Goal: Task Accomplishment & Management: Manage account settings

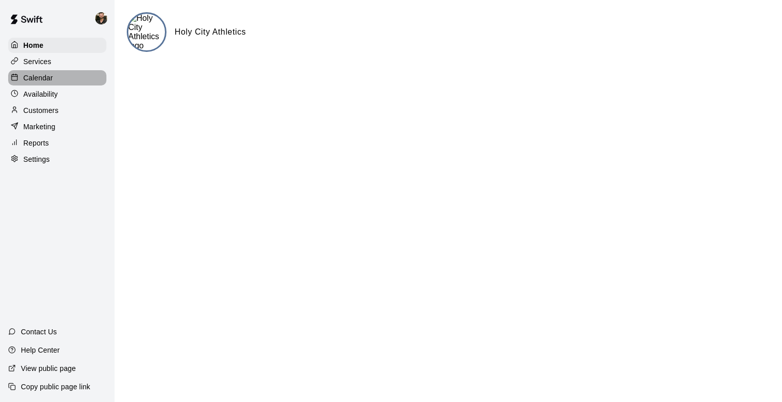
click at [41, 86] on div "Calendar" at bounding box center [57, 77] width 98 height 15
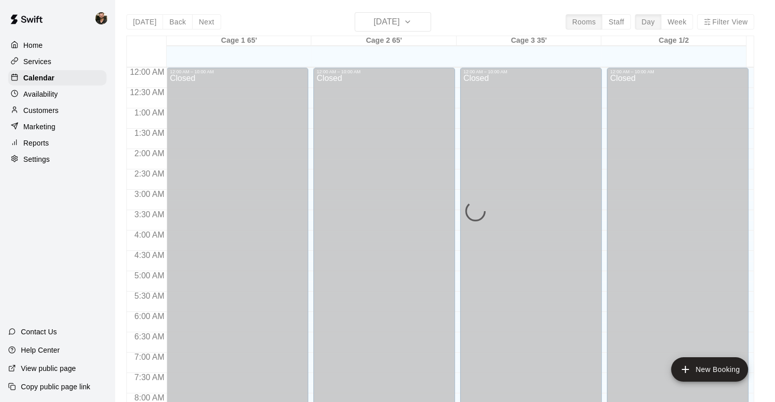
scroll to position [600, 0]
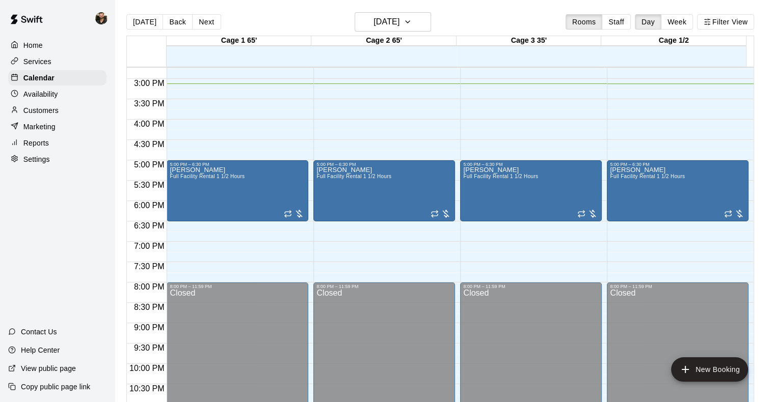
click at [676, 25] on button "Week" at bounding box center [677, 21] width 32 height 15
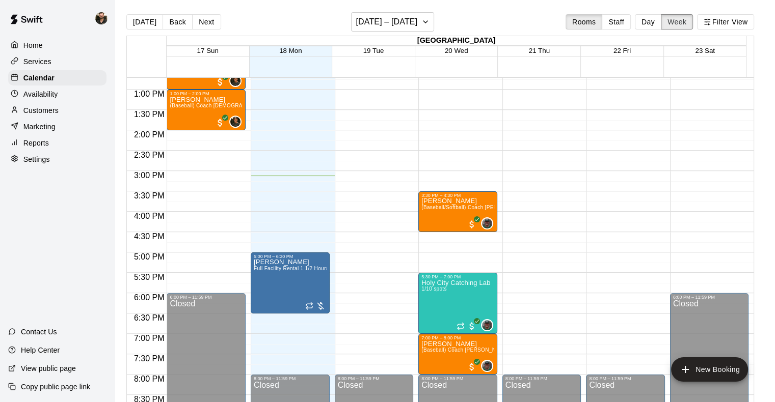
scroll to position [388, 0]
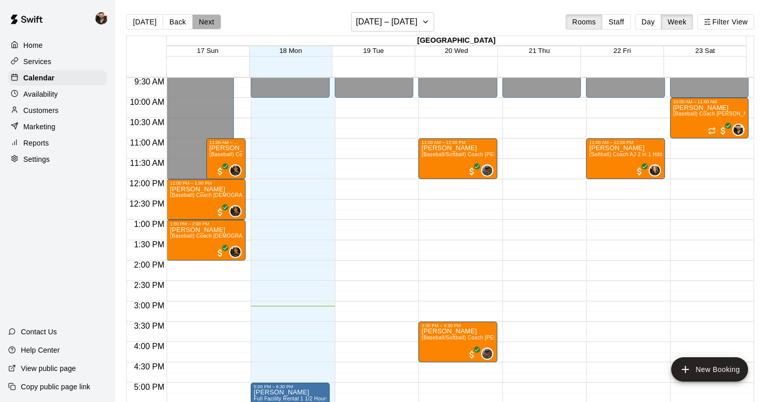
click at [205, 28] on button "Next" at bounding box center [206, 21] width 29 height 15
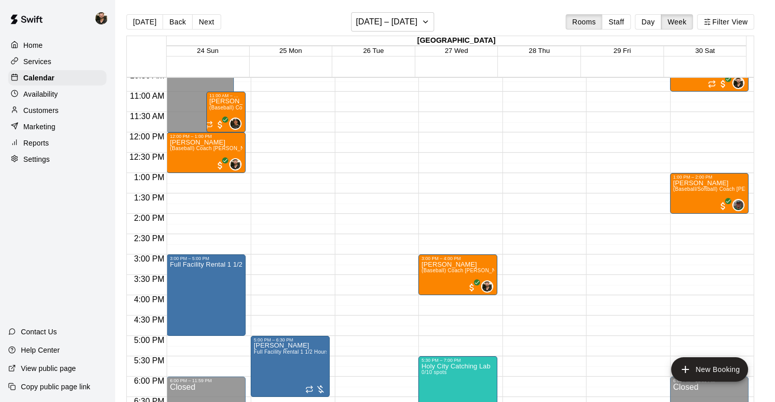
scroll to position [434, 0]
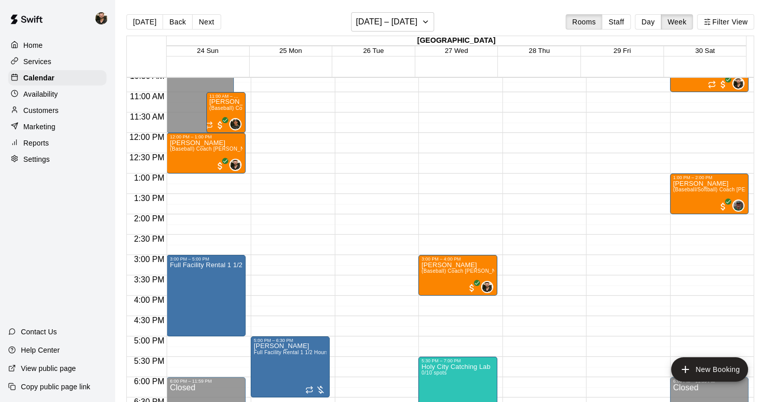
click at [179, 22] on button "Back" at bounding box center [178, 21] width 30 height 15
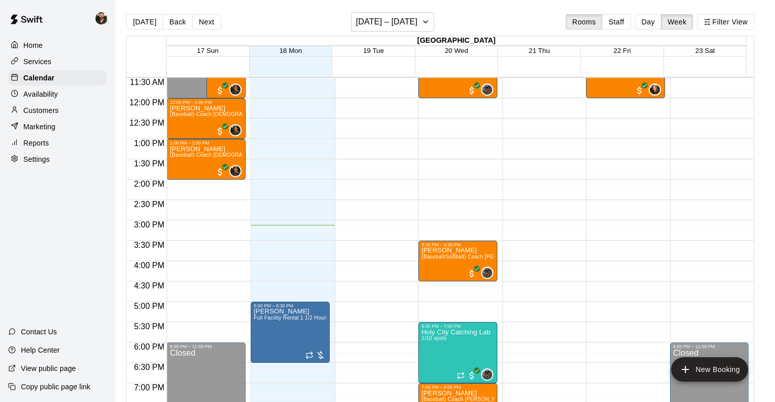
scroll to position [500, 0]
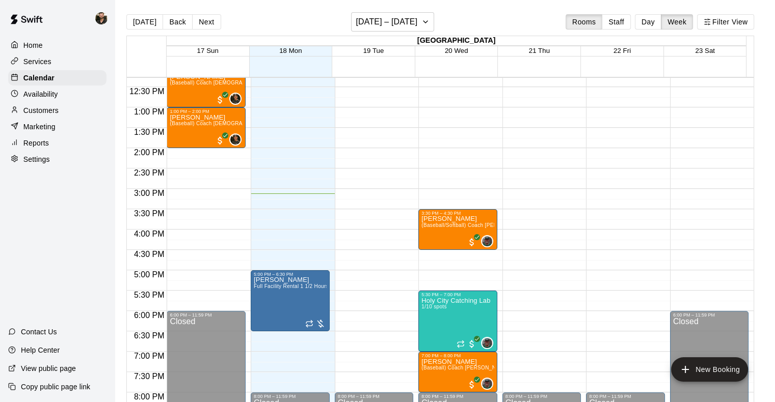
click at [382, 198] on div "12:00 AM – 10:00 AM Closed 8:00 PM – 11:59 PM Closed" at bounding box center [374, 67] width 79 height 978
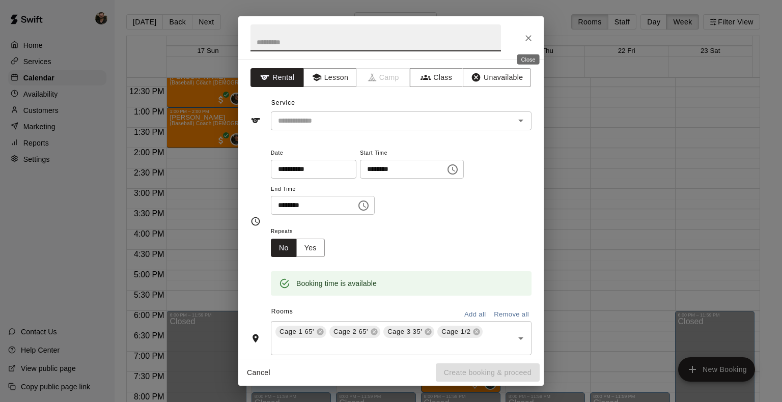
click at [530, 37] on icon "Close" at bounding box center [529, 38] width 6 height 6
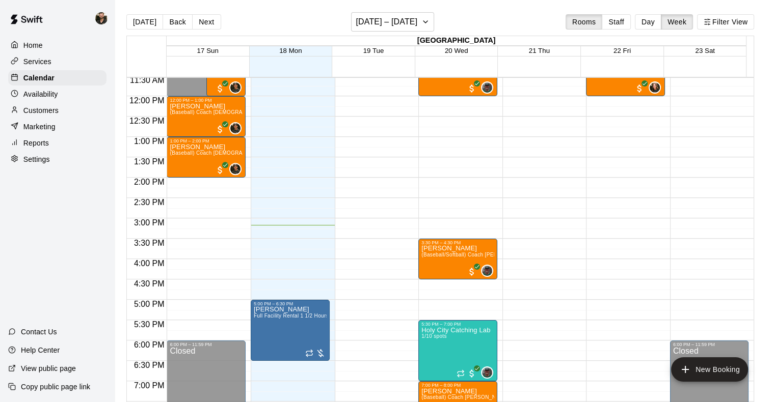
scroll to position [471, 0]
click at [45, 60] on p "Services" at bounding box center [37, 62] width 28 height 10
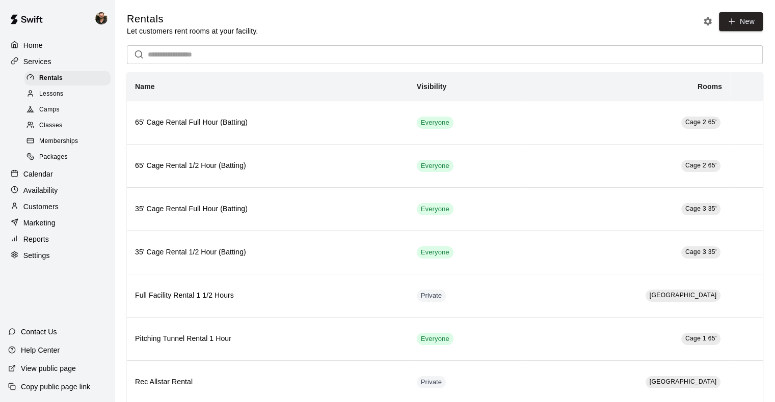
click at [55, 127] on span "Classes" at bounding box center [50, 126] width 23 height 10
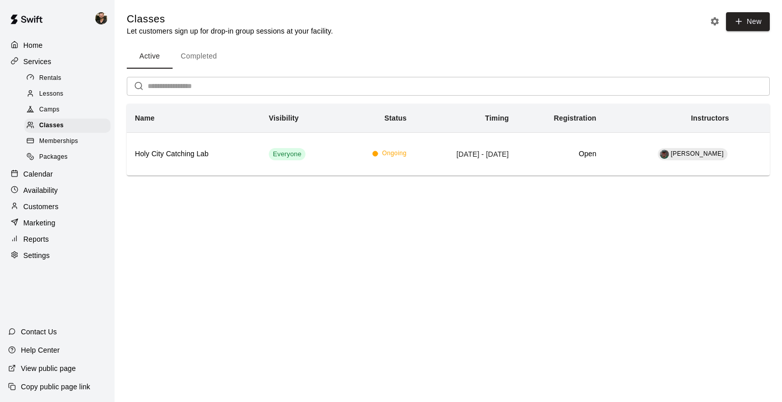
click at [742, 29] on button "New" at bounding box center [748, 21] width 44 height 19
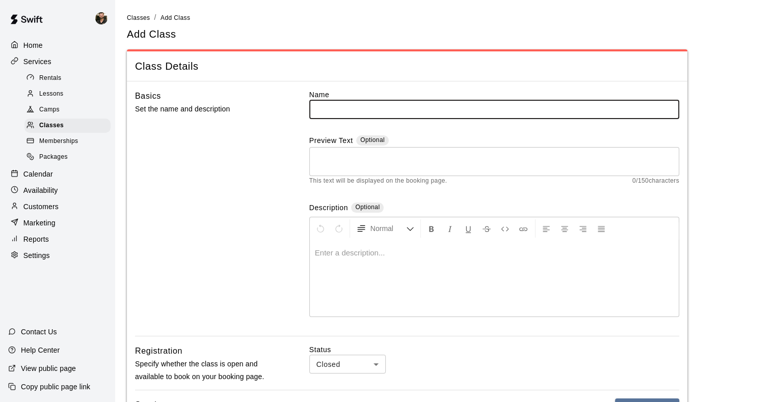
click at [33, 261] on p "Settings" at bounding box center [36, 256] width 26 height 10
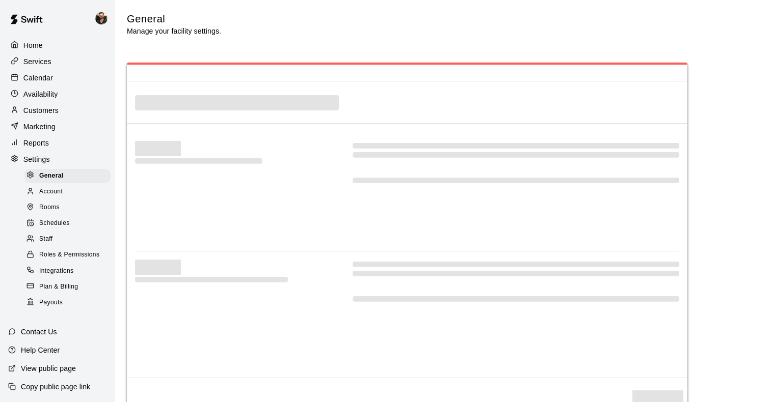
select select "**"
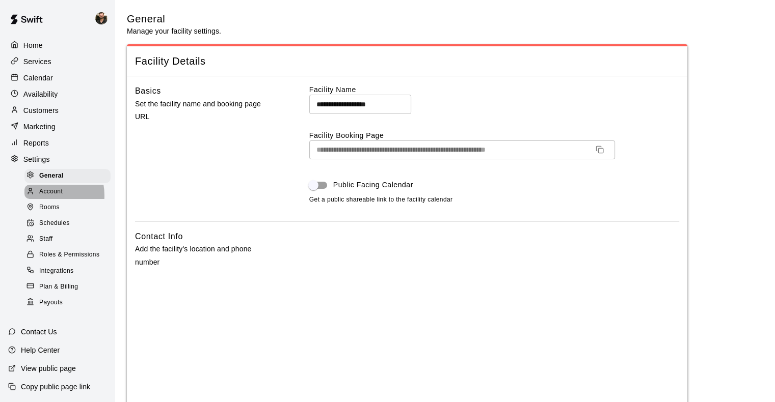
click at [43, 197] on span "Account" at bounding box center [50, 192] width 23 height 10
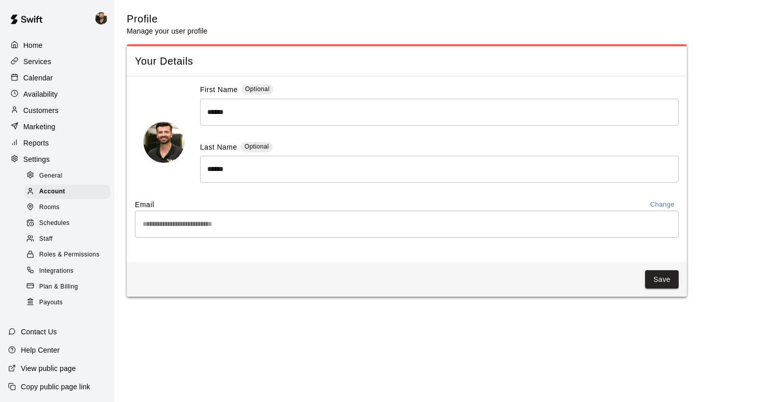
click at [46, 213] on span "Rooms" at bounding box center [49, 208] width 20 height 10
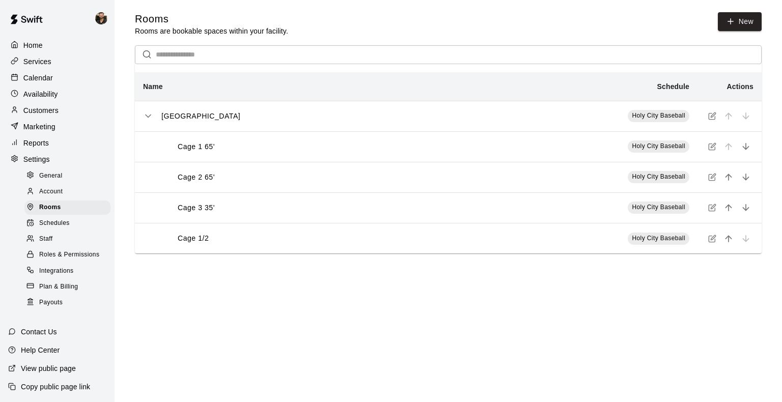
click at [259, 233] on th "Cage 1/2" at bounding box center [302, 238] width 334 height 31
click at [713, 242] on icon "simple table" at bounding box center [713, 239] width 8 height 8
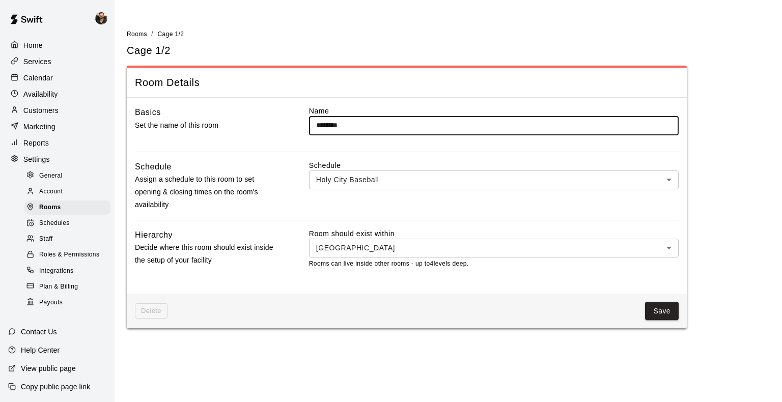
click at [482, 250] on body "Home Services Calendar Availability Customers Marketing Reports Settings Genera…" at bounding box center [391, 170] width 782 height 341
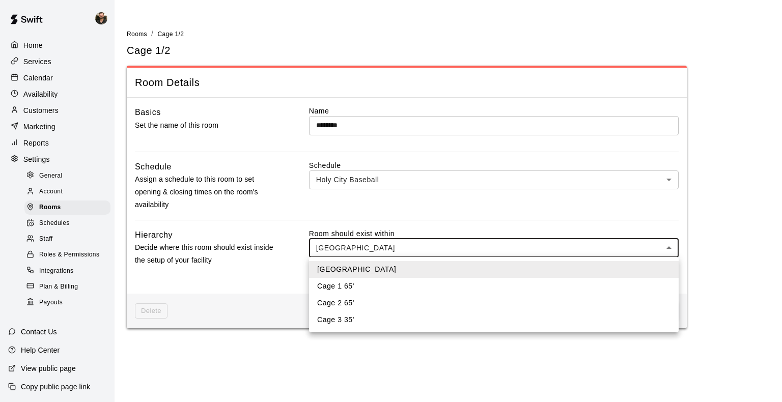
click at [482, 250] on div at bounding box center [391, 201] width 782 height 402
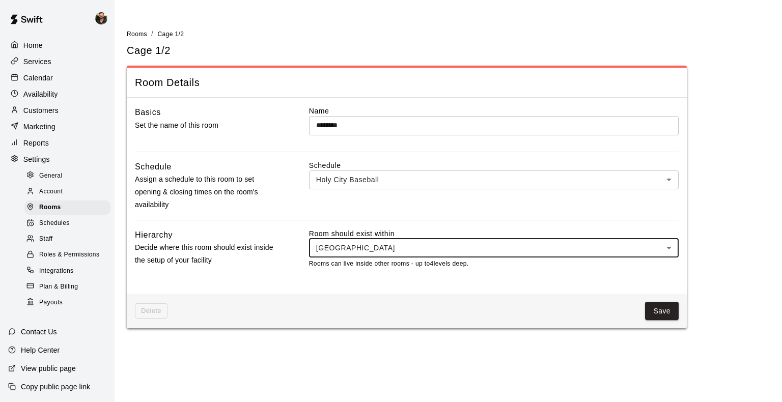
click at [455, 175] on body "Home Services Calendar Availability Customers Marketing Reports Settings Genera…" at bounding box center [391, 170] width 782 height 341
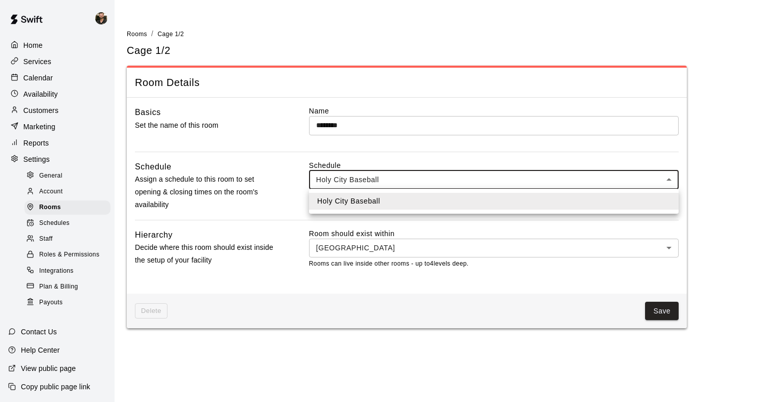
click at [455, 175] on div at bounding box center [391, 201] width 782 height 402
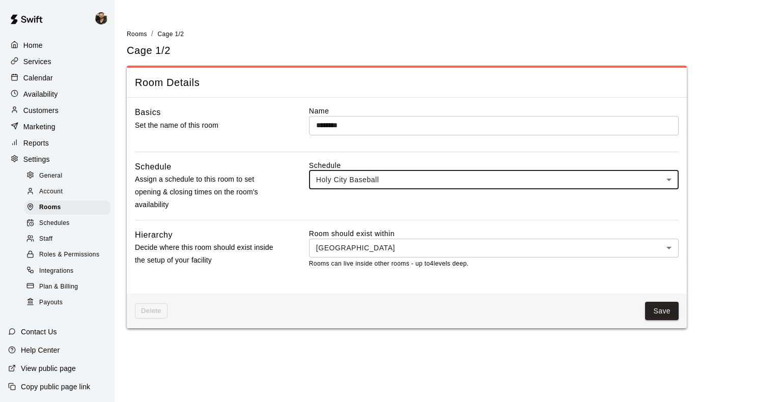
click at [668, 311] on button "Save" at bounding box center [662, 311] width 34 height 19
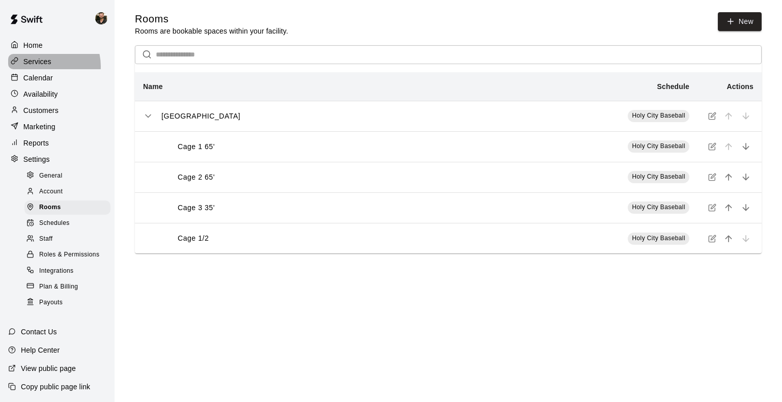
click at [45, 67] on p "Services" at bounding box center [37, 62] width 28 height 10
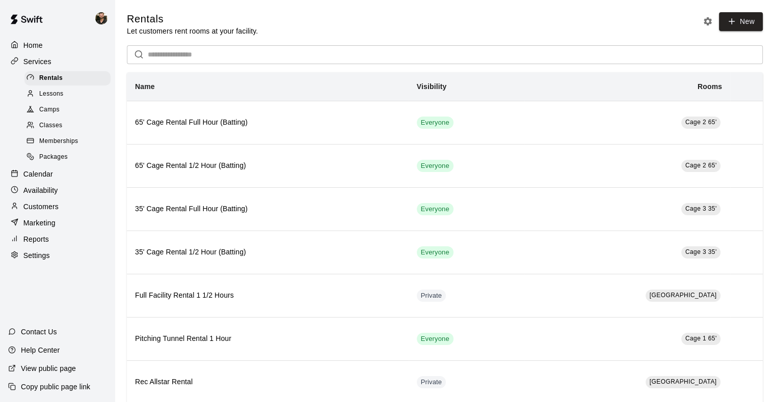
click at [54, 131] on span "Classes" at bounding box center [50, 126] width 23 height 10
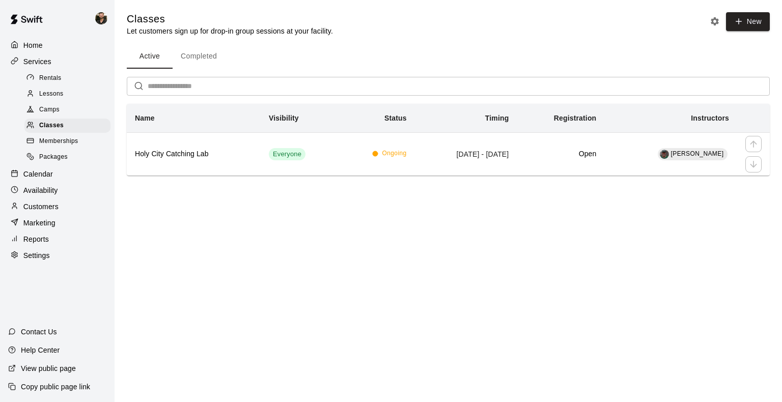
click at [221, 168] on th "Holy City Catching Lab" at bounding box center [194, 153] width 134 height 43
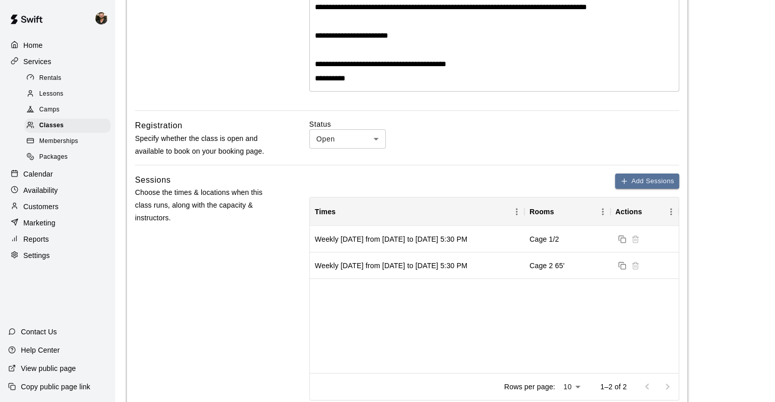
scroll to position [275, 0]
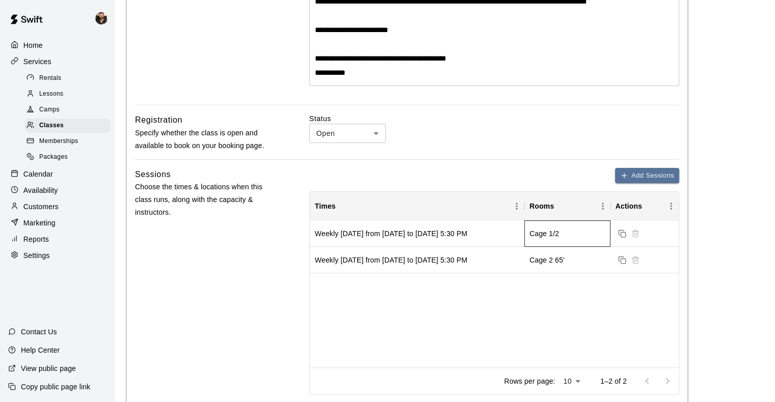
click at [559, 240] on div "Cage 1/2" at bounding box center [567, 234] width 86 height 26
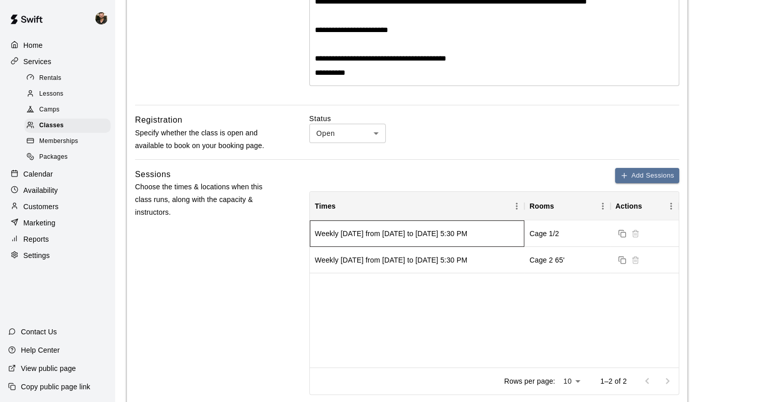
click at [467, 233] on div "Weekly [DATE] from [DATE] to [DATE] 5:30 PM" at bounding box center [391, 234] width 152 height 10
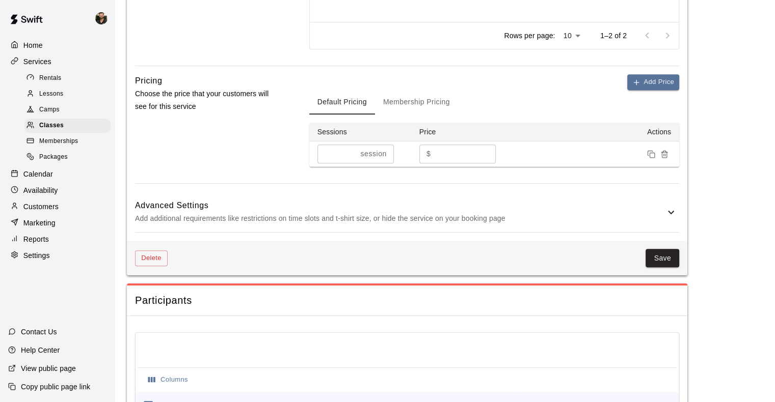
scroll to position [654, 0]
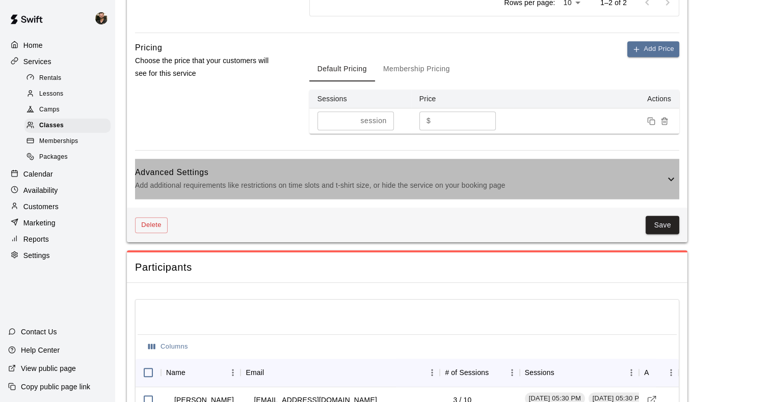
click at [461, 185] on p "Add additional requirements like restrictions on time slots and t-shirt size, o…" at bounding box center [400, 185] width 530 height 13
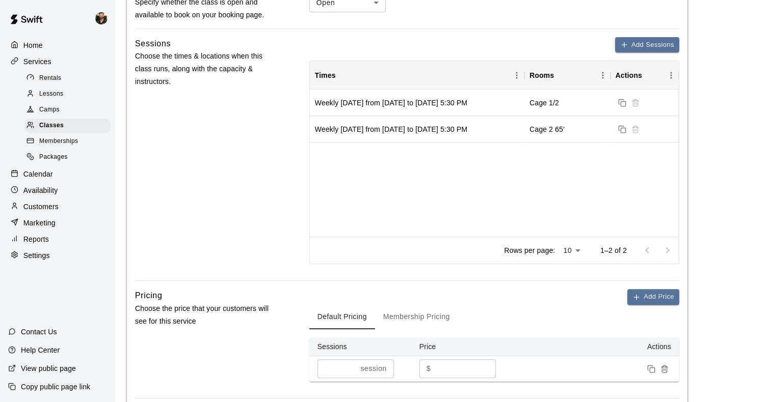
scroll to position [381, 0]
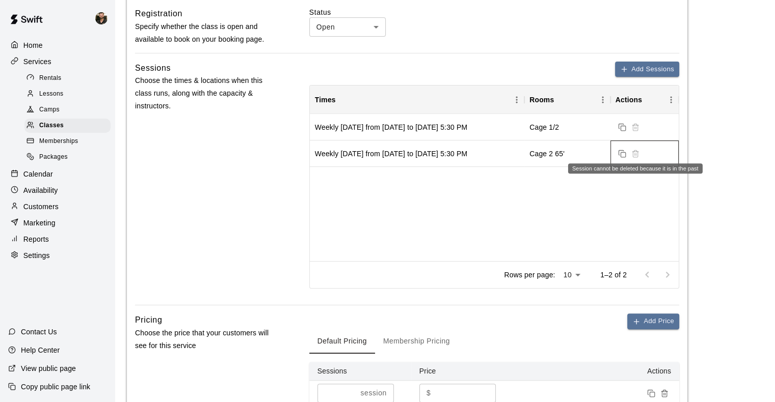
click at [634, 154] on span "Session cannot be deleted because it is in the past" at bounding box center [635, 153] width 13 height 8
click at [603, 97] on icon "Menu" at bounding box center [603, 100] width 10 height 10
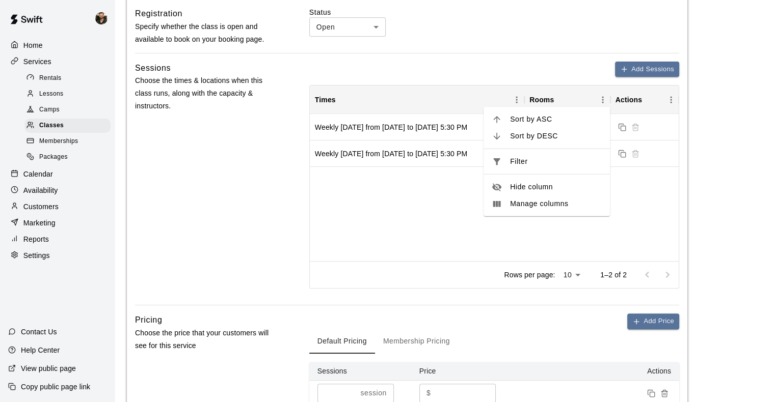
click at [549, 44] on div "Status Open **** ​" at bounding box center [494, 29] width 370 height 45
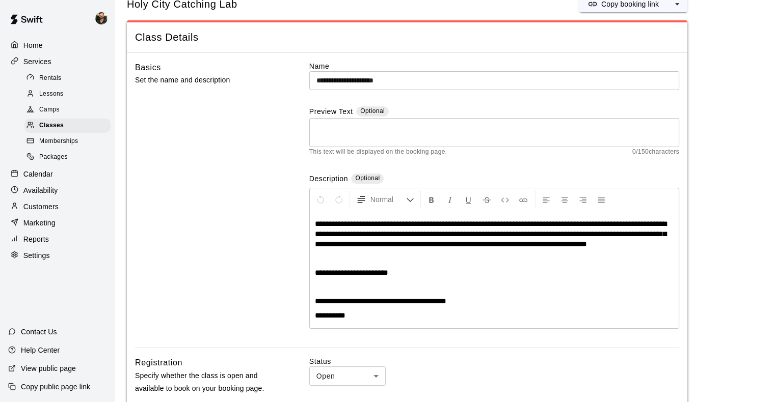
scroll to position [0, 0]
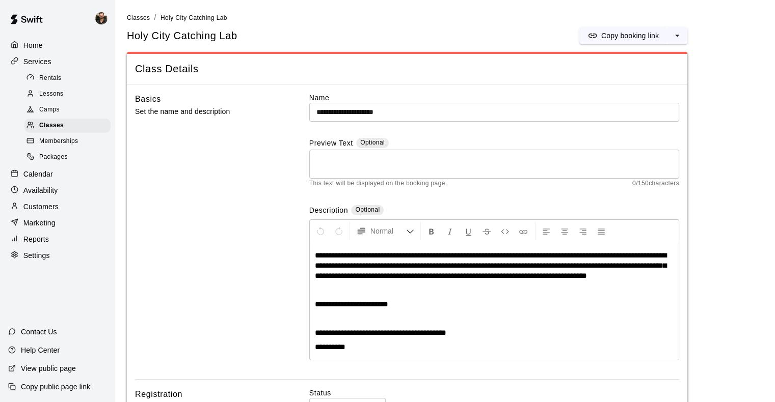
click at [43, 212] on p "Customers" at bounding box center [40, 207] width 35 height 10
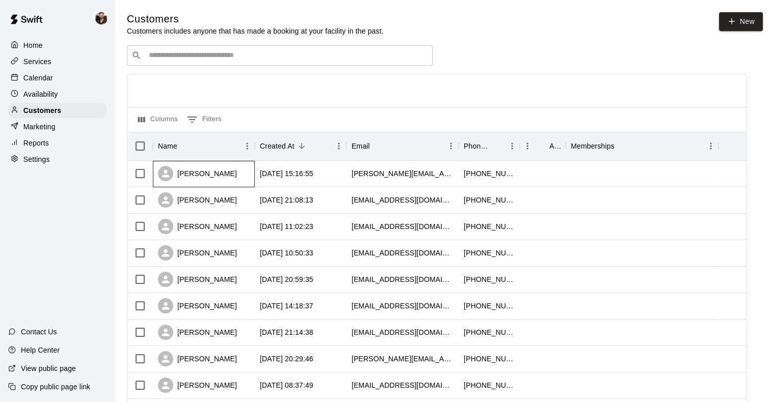
click at [194, 173] on div "[PERSON_NAME]" at bounding box center [197, 173] width 79 height 15
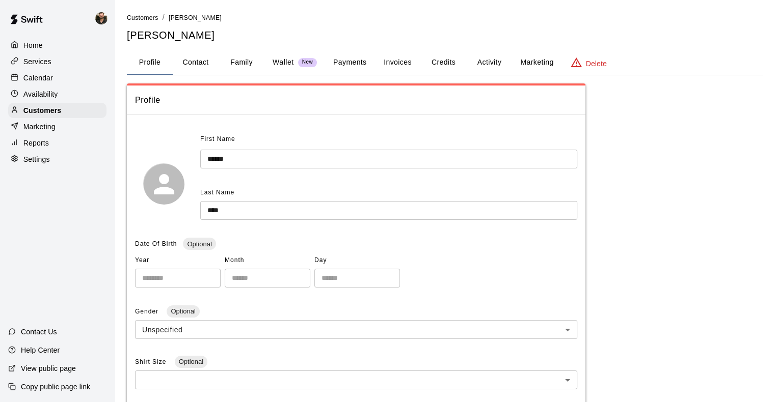
click at [238, 62] on button "Family" at bounding box center [242, 62] width 46 height 24
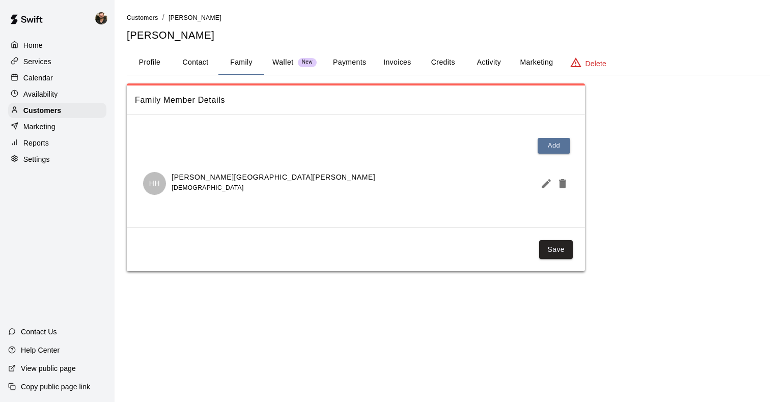
click at [43, 47] on div "Home" at bounding box center [57, 45] width 98 height 15
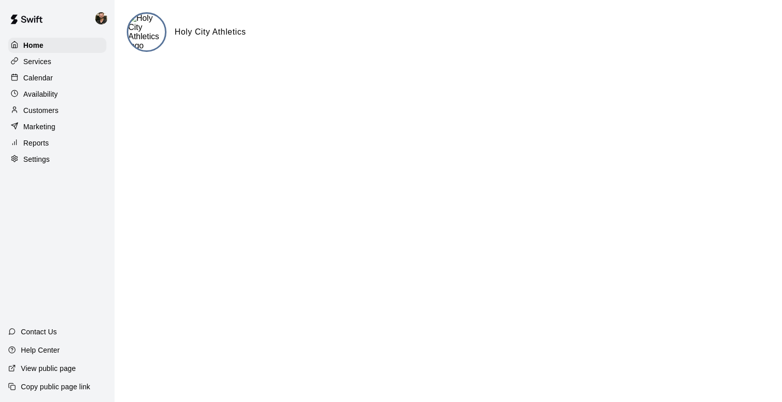
click at [45, 83] on p "Calendar" at bounding box center [38, 78] width 30 height 10
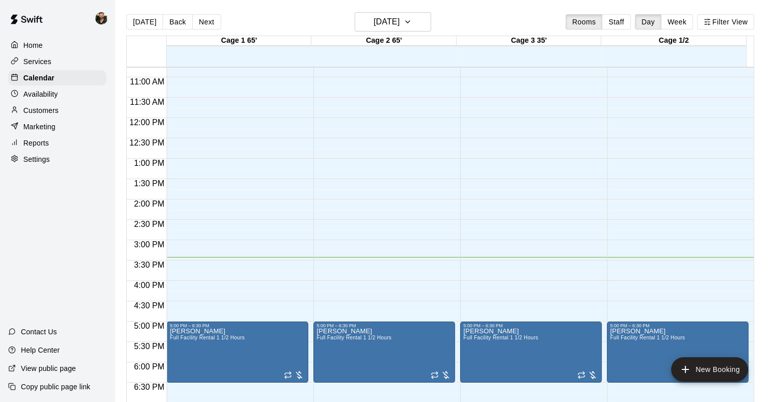
scroll to position [438, 0]
click at [193, 24] on button "Next" at bounding box center [206, 21] width 29 height 15
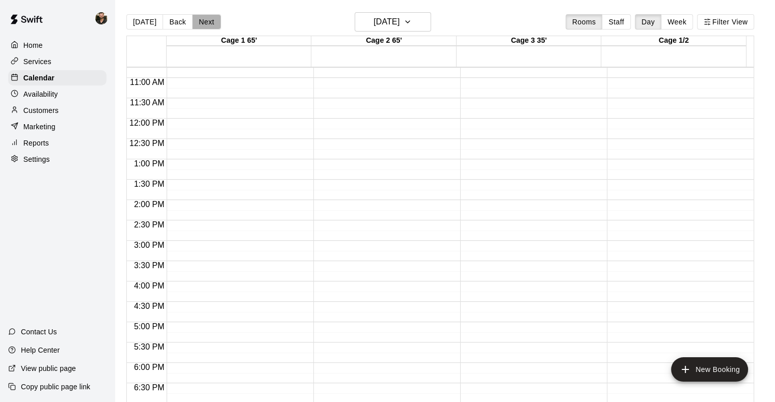
click at [193, 24] on button "Next" at bounding box center [206, 21] width 29 height 15
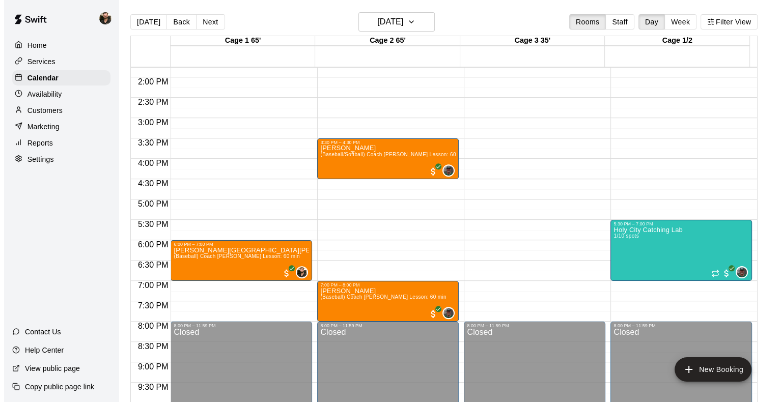
scroll to position [561, 0]
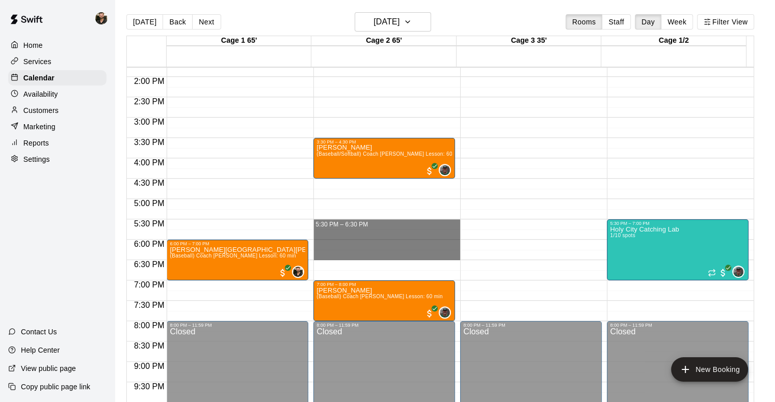
drag, startPoint x: 342, startPoint y: 223, endPoint x: 338, endPoint y: 252, distance: 29.8
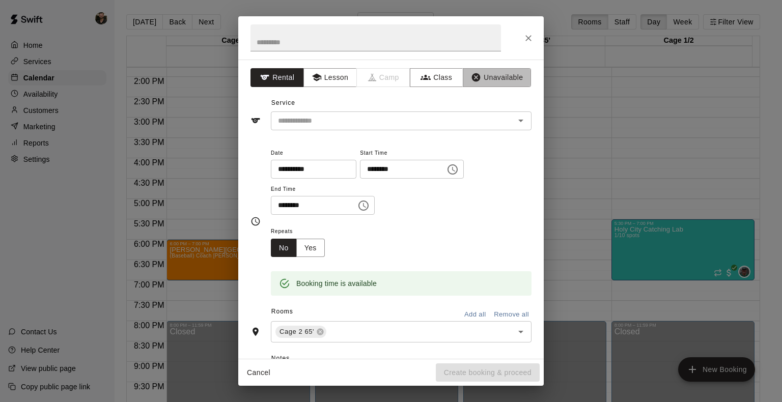
click at [491, 81] on button "Unavailable" at bounding box center [497, 77] width 68 height 19
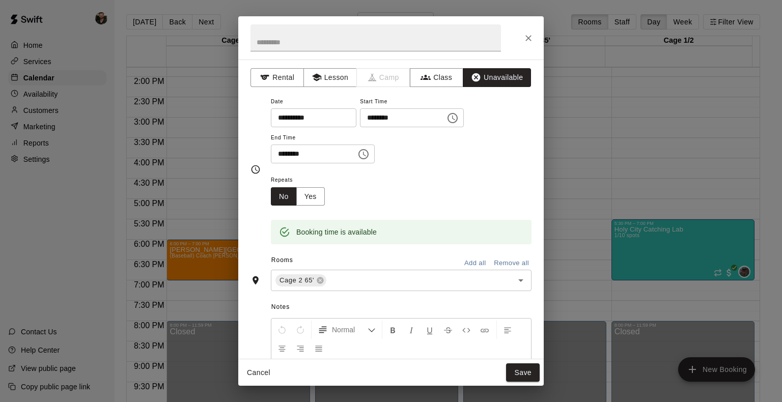
click at [370, 154] on icon "Choose time, selected time is 6:30 PM" at bounding box center [364, 154] width 12 height 12
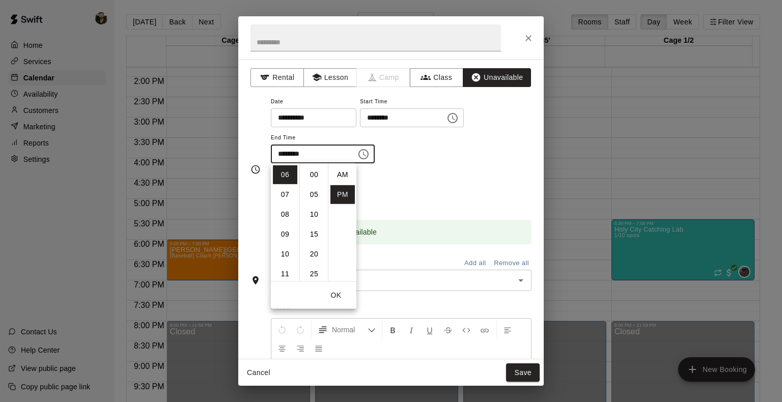
scroll to position [18, 0]
click at [285, 201] on li "07" at bounding box center [285, 194] width 24 height 19
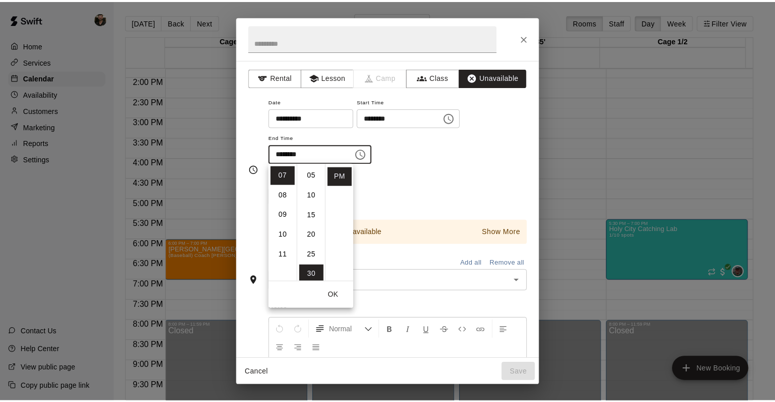
scroll to position [0, 0]
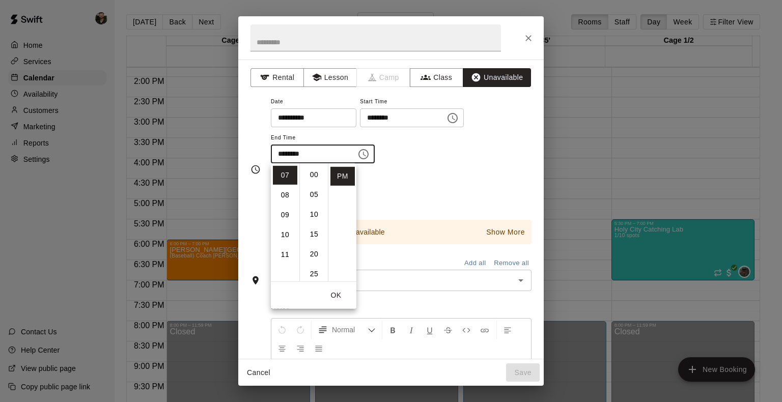
click at [311, 173] on li "00" at bounding box center [314, 175] width 24 height 19
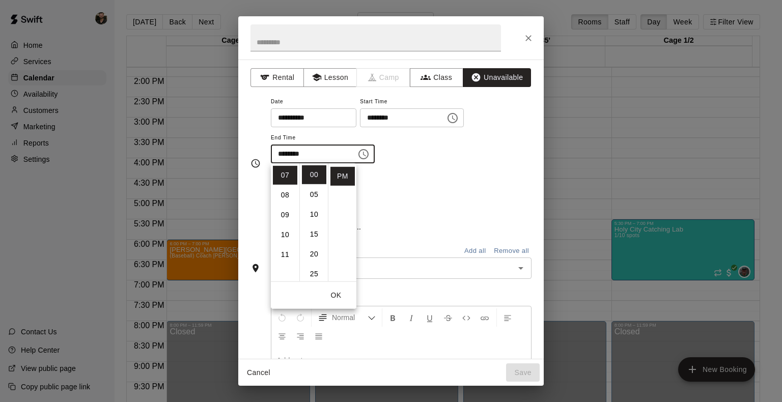
type input "********"
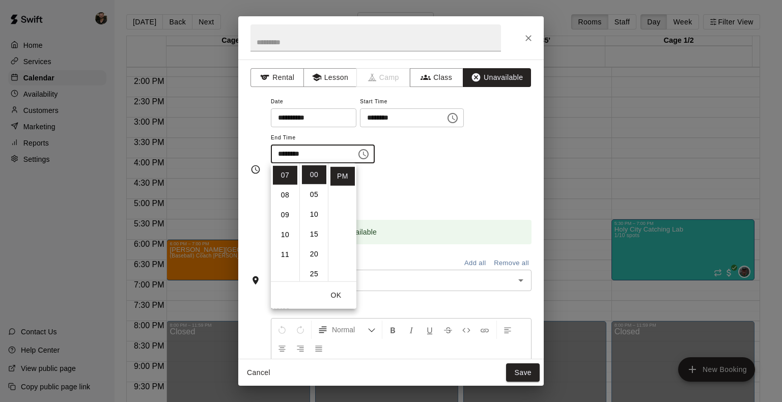
click at [456, 275] on input "text" at bounding box center [413, 281] width 171 height 13
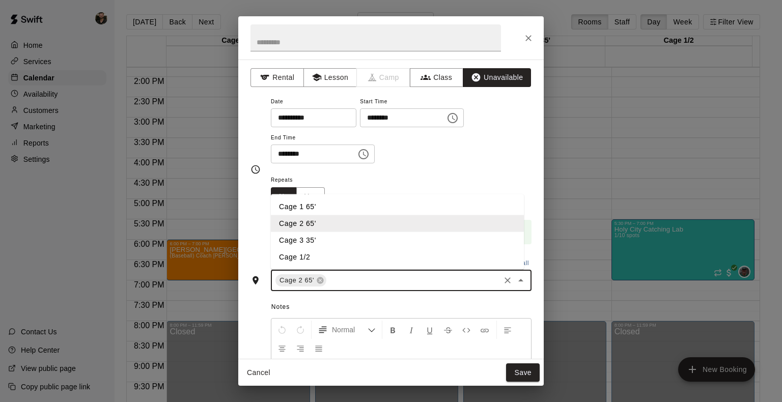
click at [473, 282] on input "text" at bounding box center [413, 281] width 171 height 13
click at [325, 207] on li "Cage 1 65'" at bounding box center [397, 207] width 253 height 17
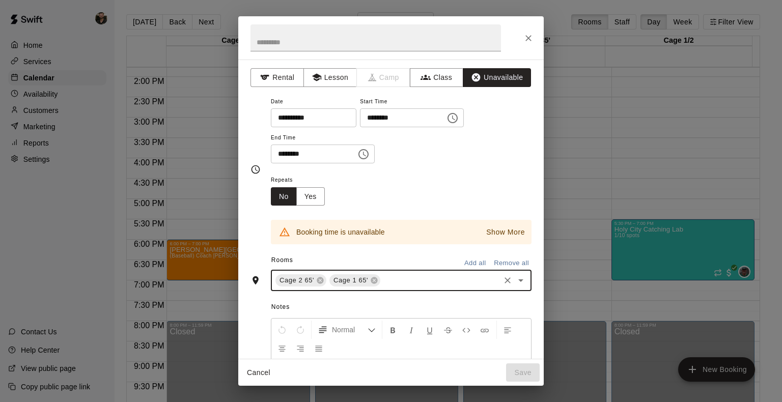
click at [370, 281] on icon at bounding box center [374, 281] width 8 height 8
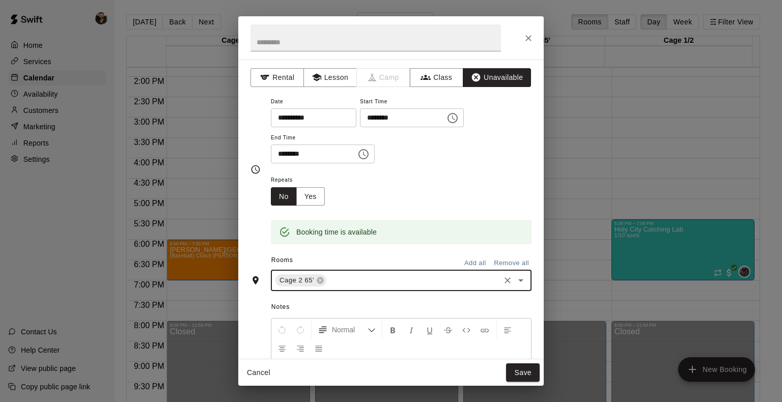
click at [516, 378] on button "Save" at bounding box center [523, 373] width 34 height 19
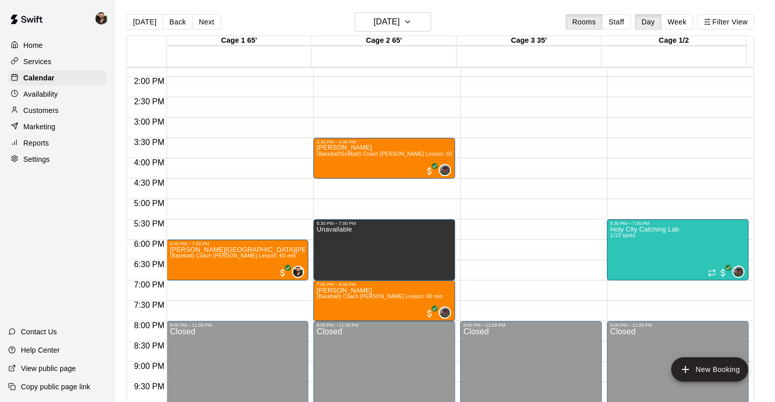
click at [213, 23] on button "Next" at bounding box center [206, 21] width 29 height 15
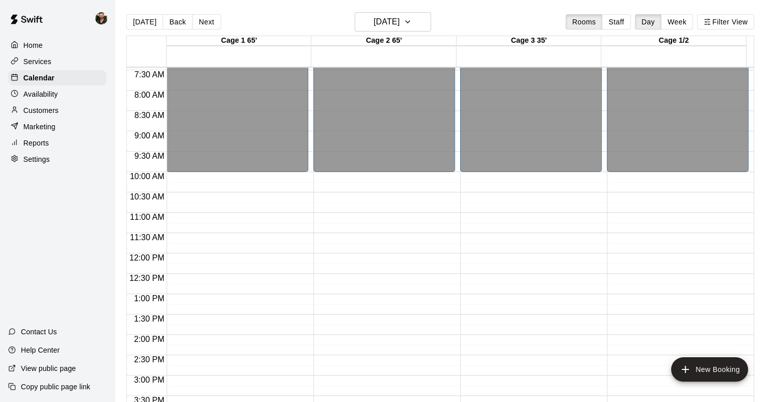
scroll to position [301, 0]
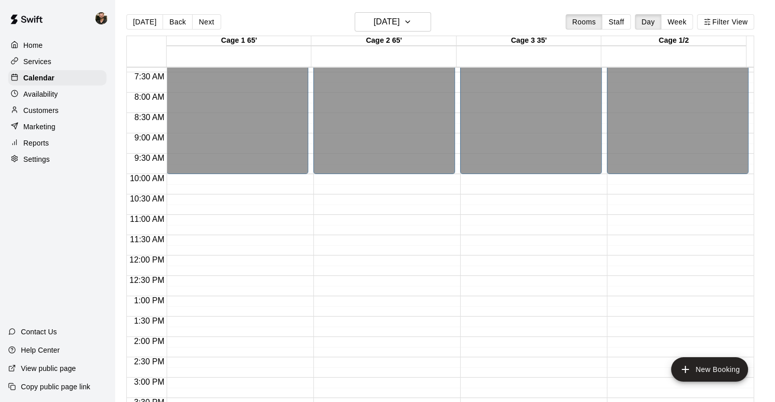
drag, startPoint x: 171, startPoint y: 24, endPoint x: 397, endPoint y: 27, distance: 226.2
click at [397, 27] on div "[DATE] Back [DATE][DATE] Rooms Staff Day Week Filter View" at bounding box center [440, 23] width 628 height 23
click at [399, 21] on h6 "[DATE]" at bounding box center [386, 22] width 26 height 14
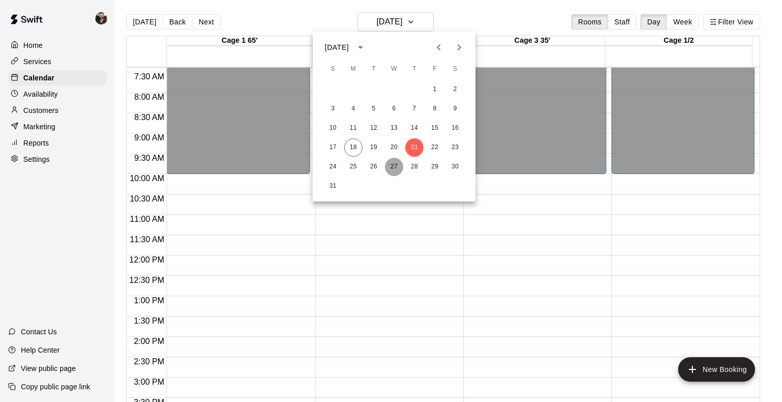
click at [392, 164] on button "27" at bounding box center [394, 167] width 18 height 18
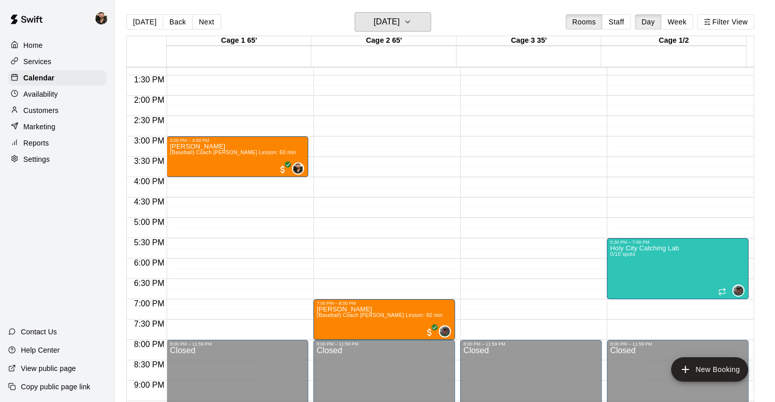
scroll to position [545, 0]
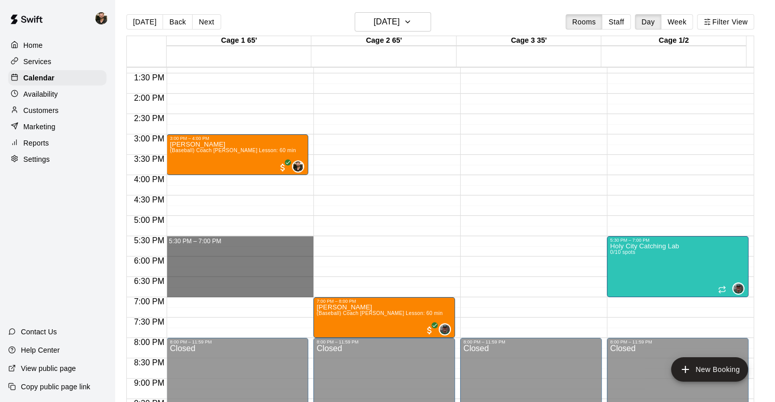
drag, startPoint x: 297, startPoint y: 241, endPoint x: 292, endPoint y: 288, distance: 47.1
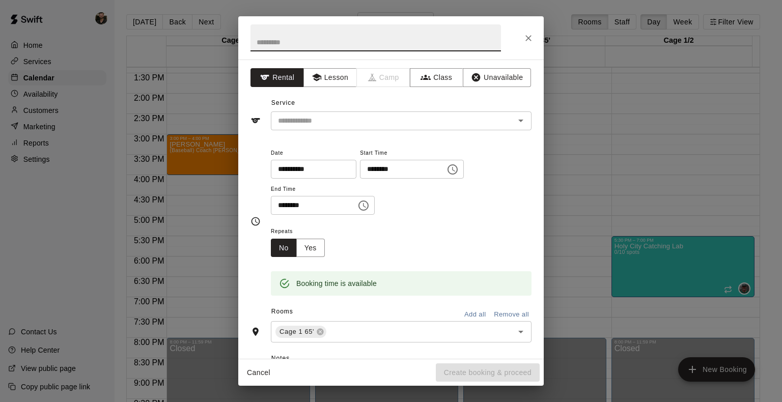
click at [477, 83] on button "Unavailable" at bounding box center [497, 77] width 68 height 19
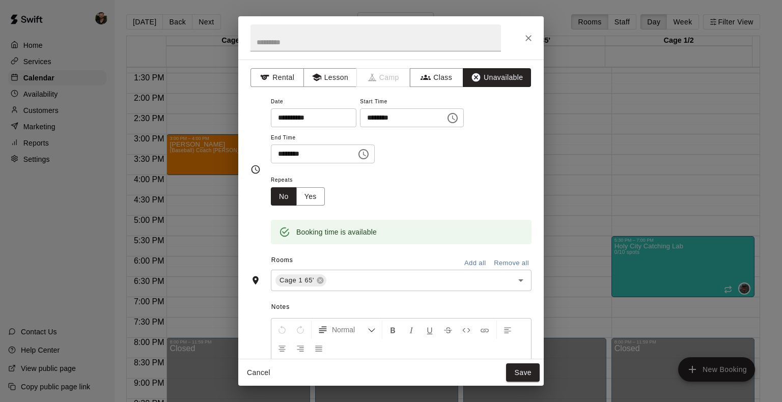
click at [454, 287] on div "Cage 1 65' ​" at bounding box center [401, 280] width 261 height 21
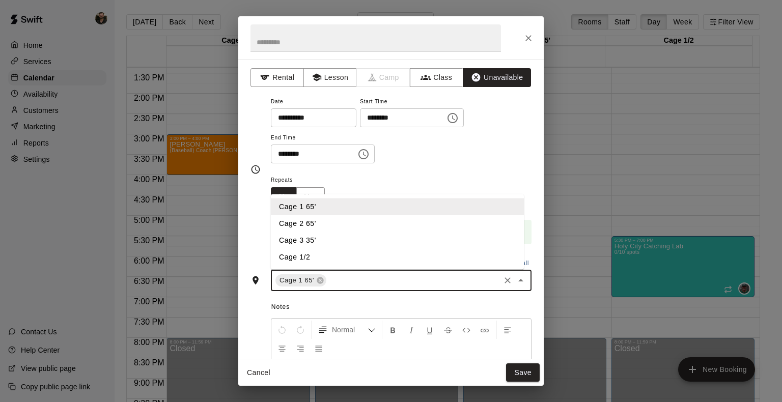
click at [329, 221] on li "Cage 2 65'" at bounding box center [397, 223] width 253 height 17
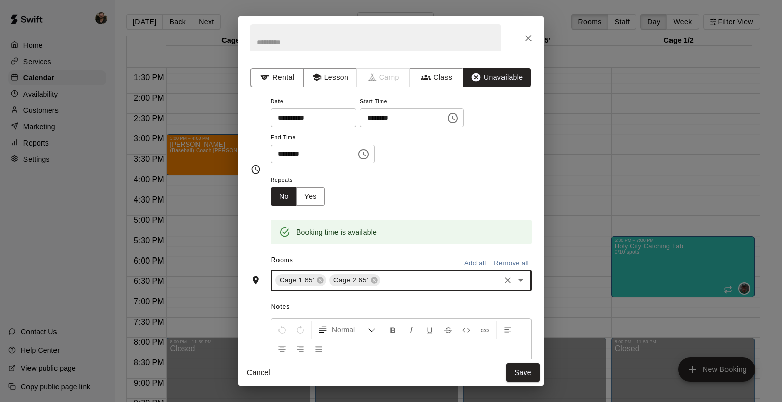
click at [316, 195] on button "Yes" at bounding box center [310, 196] width 29 height 19
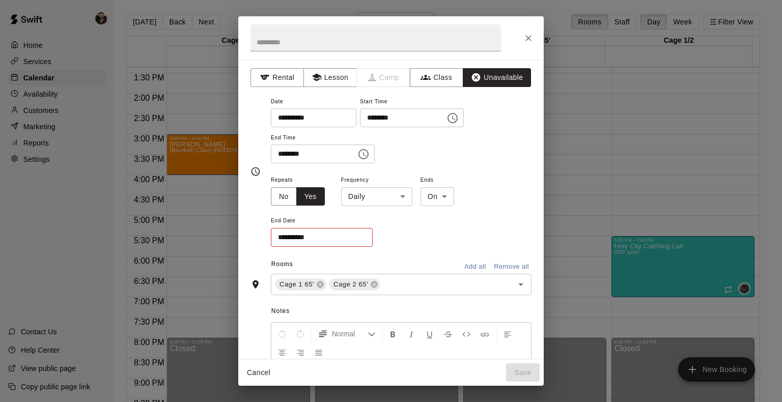
click at [381, 205] on body "Home Services Calendar Availability Customers Marketing Reports Settings Contac…" at bounding box center [391, 209] width 782 height 419
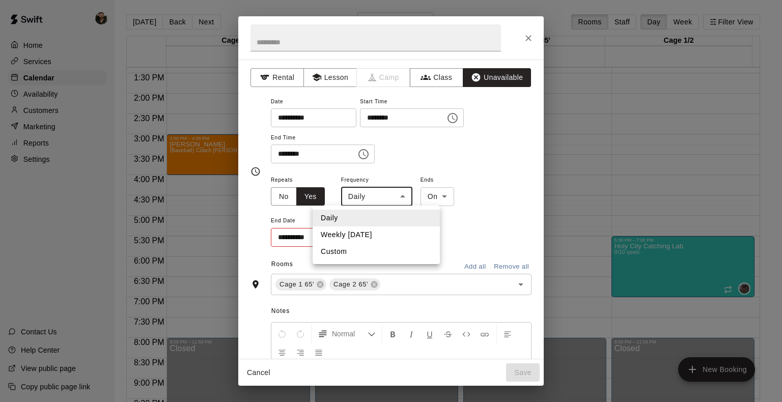
click at [373, 229] on li "Weekly [DATE]" at bounding box center [376, 235] width 127 height 17
type input "******"
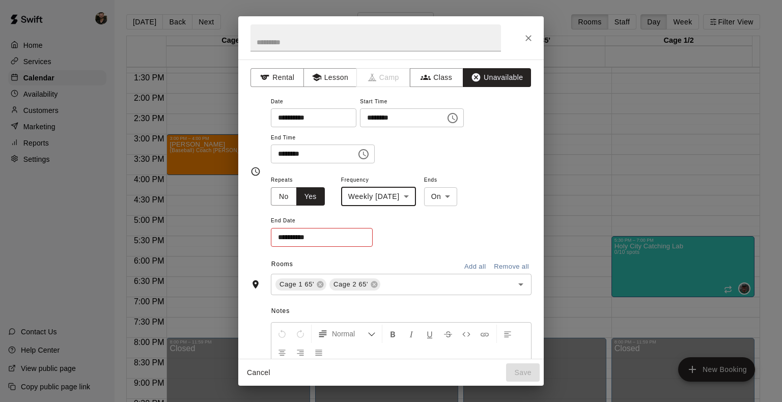
click at [361, 237] on input "**********" at bounding box center [318, 237] width 95 height 19
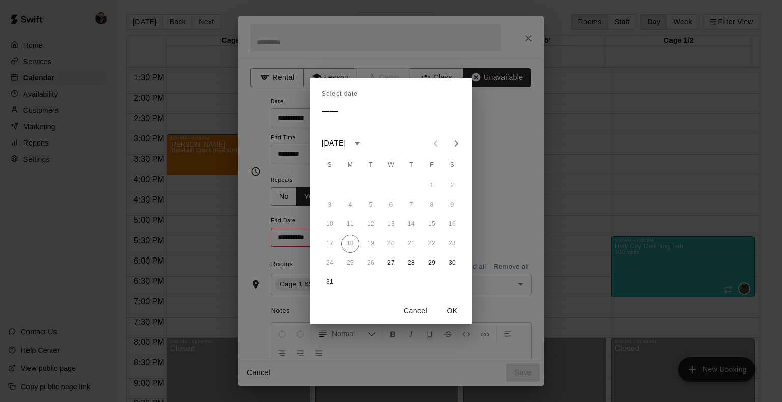
click at [462, 137] on button "Next month" at bounding box center [456, 143] width 20 height 20
click at [391, 245] on button "24" at bounding box center [391, 244] width 18 height 18
type input "**********"
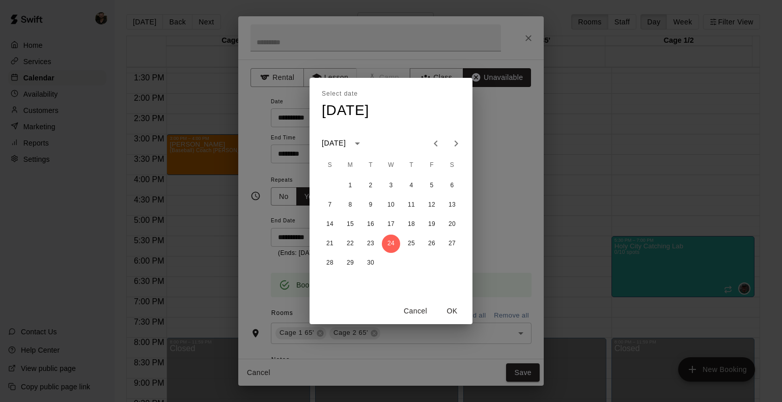
click at [452, 313] on button "OK" at bounding box center [452, 311] width 33 height 19
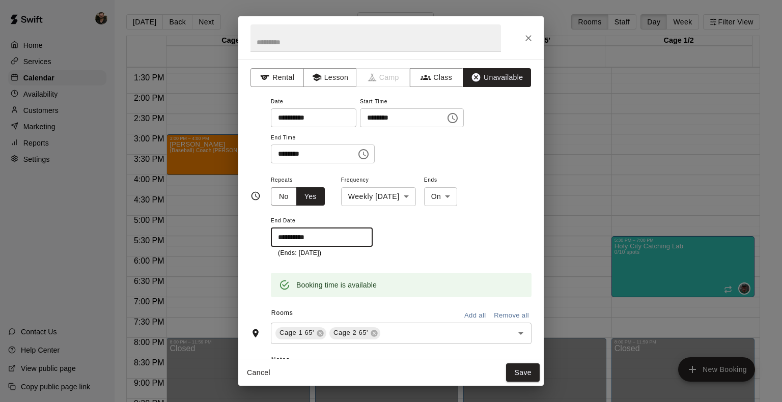
click at [524, 375] on button "Save" at bounding box center [523, 373] width 34 height 19
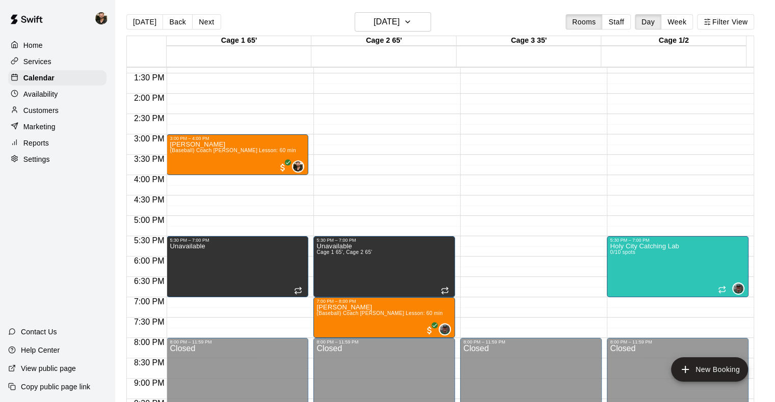
click at [49, 61] on p "Services" at bounding box center [37, 62] width 28 height 10
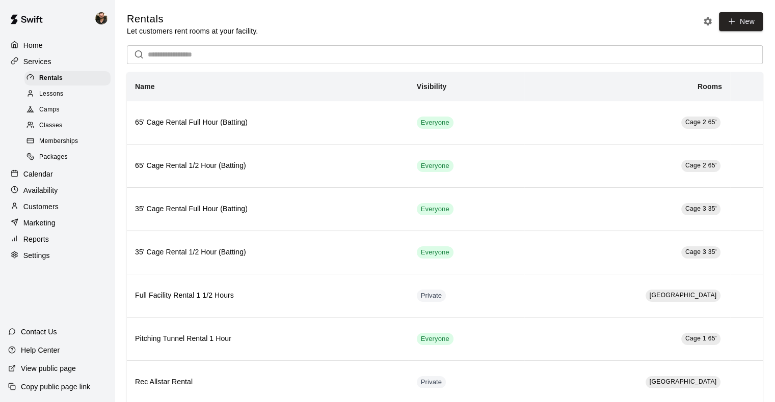
click at [57, 127] on span "Classes" at bounding box center [50, 126] width 23 height 10
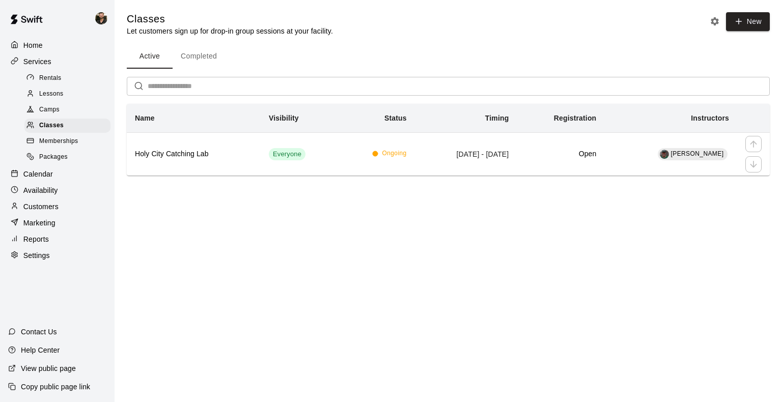
click at [240, 164] on th "Holy City Catching Lab" at bounding box center [194, 153] width 134 height 43
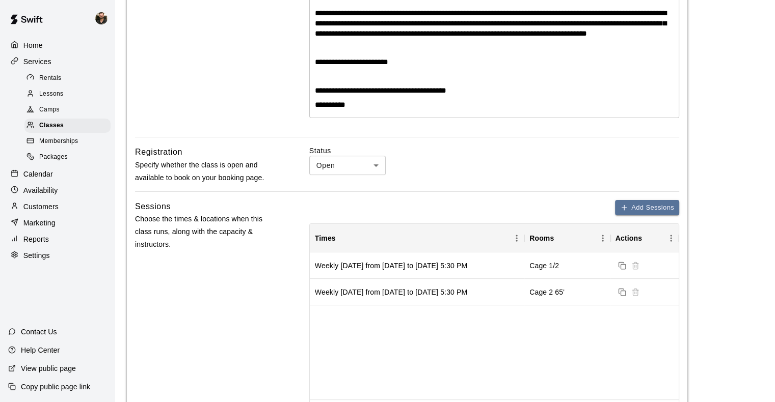
scroll to position [256, 0]
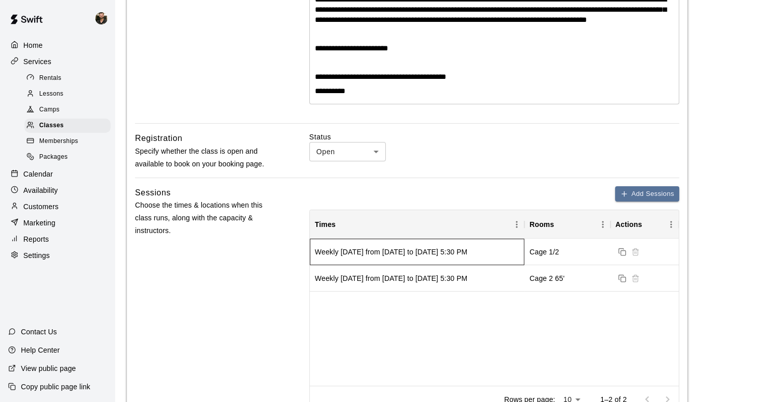
click at [388, 253] on div "Weekly [DATE] from [DATE] to [DATE] 5:30 PM" at bounding box center [391, 252] width 152 height 10
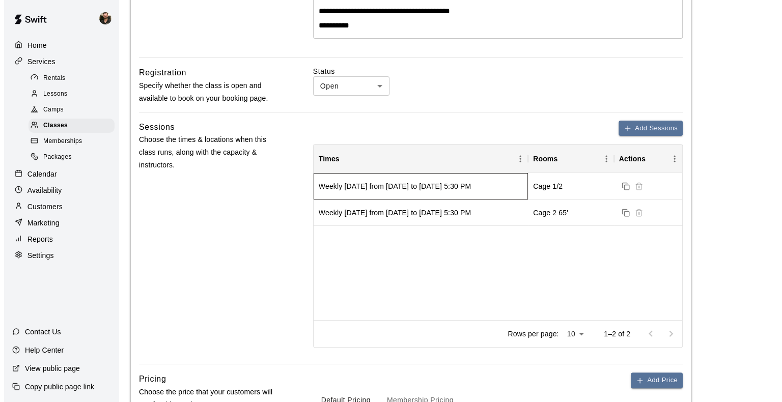
scroll to position [320, 0]
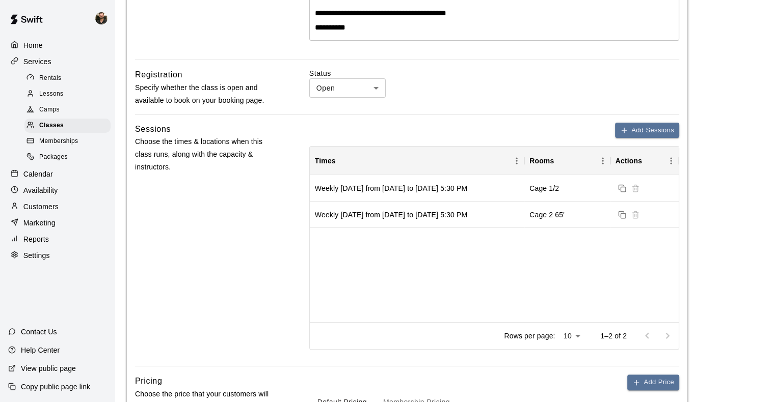
click at [652, 130] on button "Add Sessions" at bounding box center [647, 131] width 64 height 16
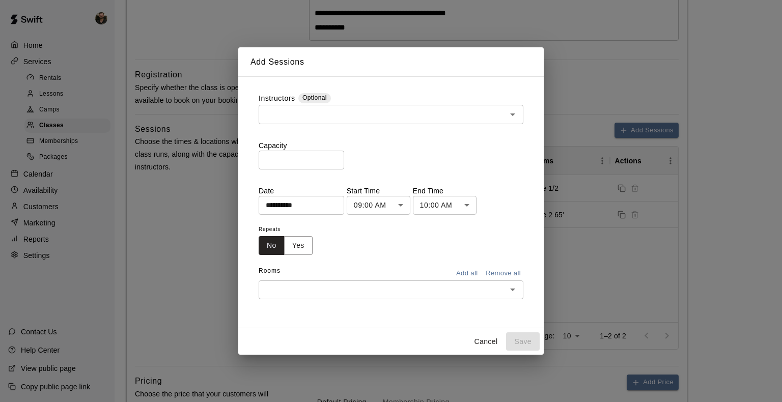
click at [344, 155] on input "*" at bounding box center [302, 160] width 86 height 19
type input "**"
click at [414, 119] on input "text" at bounding box center [383, 114] width 242 height 13
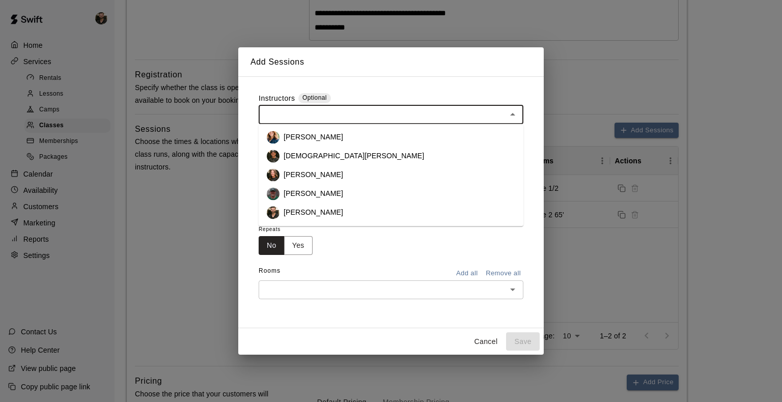
click at [330, 195] on p "[PERSON_NAME]" at bounding box center [314, 193] width 60 height 10
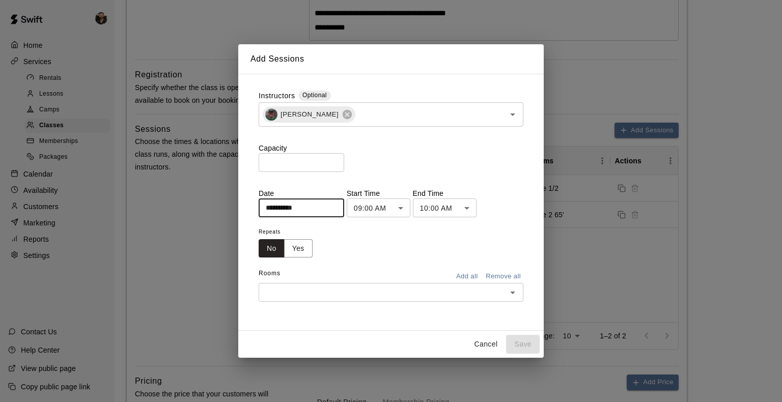
click at [337, 211] on input "**********" at bounding box center [298, 208] width 78 height 19
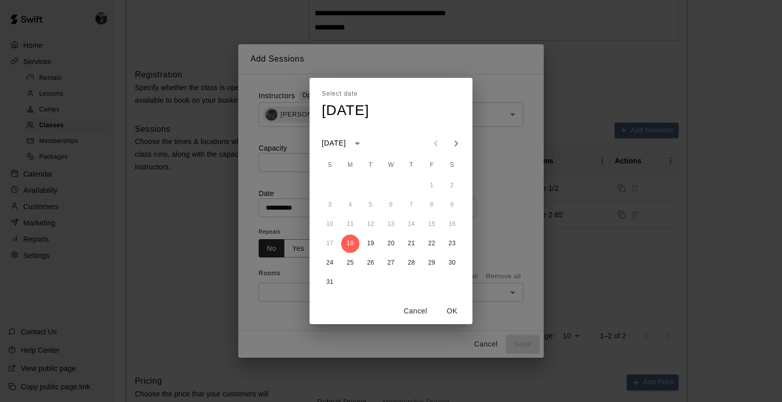
click at [460, 146] on icon "Next month" at bounding box center [456, 144] width 12 height 12
click at [437, 143] on icon "Previous month" at bounding box center [436, 144] width 12 height 12
click at [452, 146] on icon "Next month" at bounding box center [456, 144] width 12 height 12
click at [393, 184] on button "1" at bounding box center [391, 186] width 18 height 18
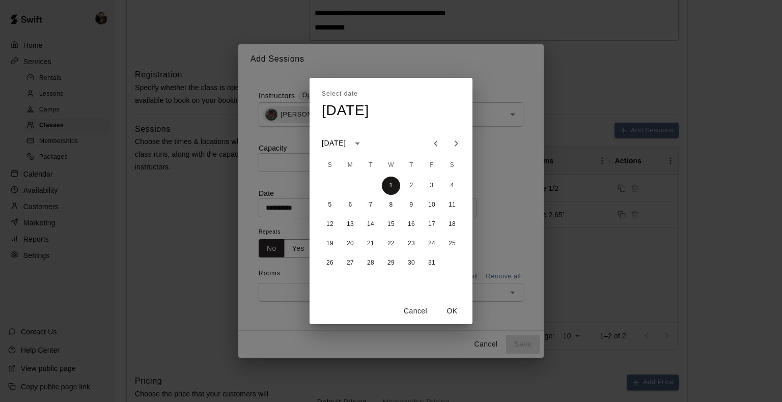
type input "**********"
click at [451, 311] on button "OK" at bounding box center [452, 311] width 33 height 19
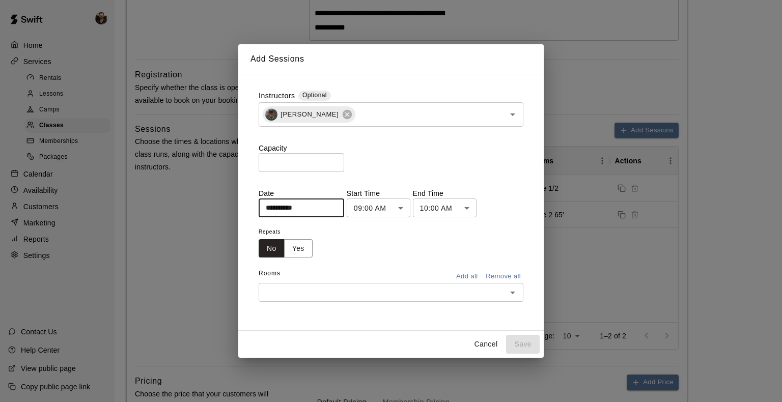
click at [412, 210] on body "**********" at bounding box center [391, 336] width 782 height 1313
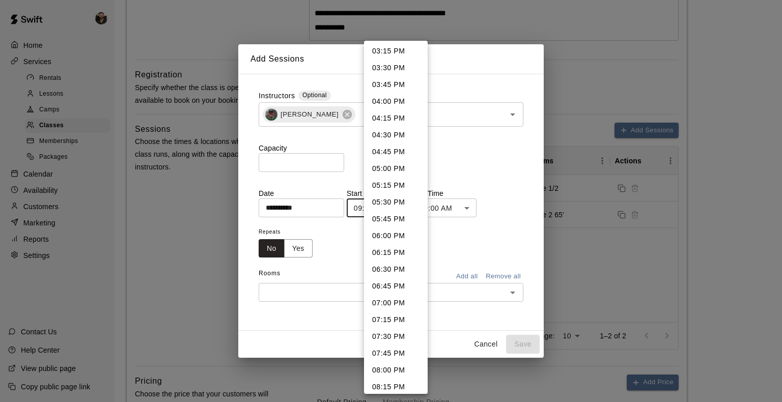
scroll to position [1030, 0]
click at [392, 203] on li "05:30 PM" at bounding box center [396, 200] width 64 height 17
type input "********"
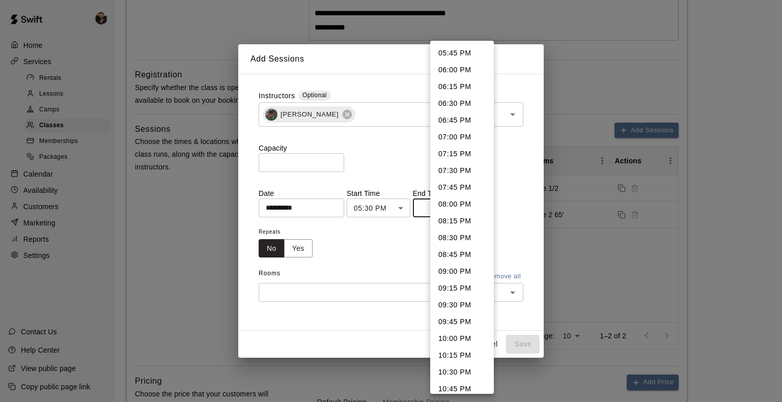
click at [461, 211] on body "**********" at bounding box center [391, 336] width 782 height 1313
click at [461, 138] on li "07:00 PM" at bounding box center [462, 137] width 64 height 17
type input "********"
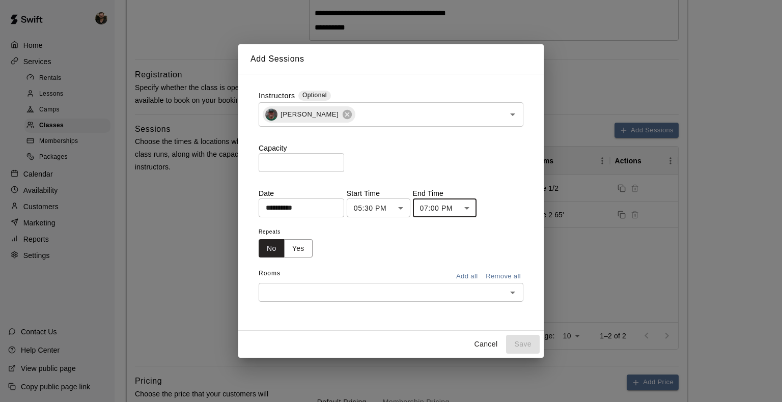
click at [306, 242] on button "Yes" at bounding box center [298, 248] width 29 height 19
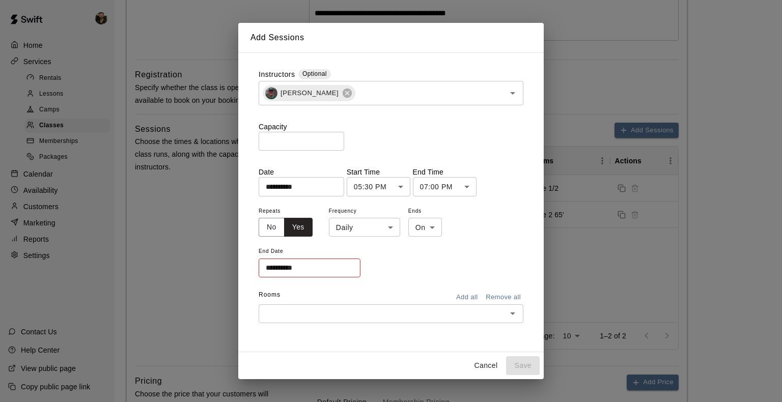
click at [388, 231] on body "**********" at bounding box center [391, 336] width 782 height 1313
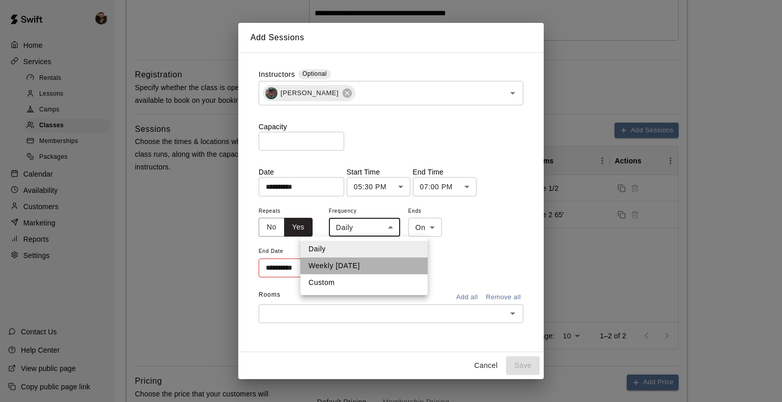
click at [361, 273] on li "Weekly [DATE]" at bounding box center [364, 266] width 127 height 17
type input "******"
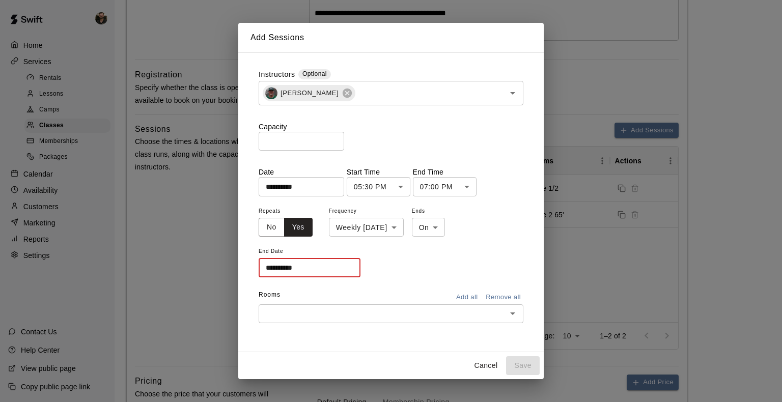
click at [348, 261] on input "**********" at bounding box center [306, 268] width 95 height 19
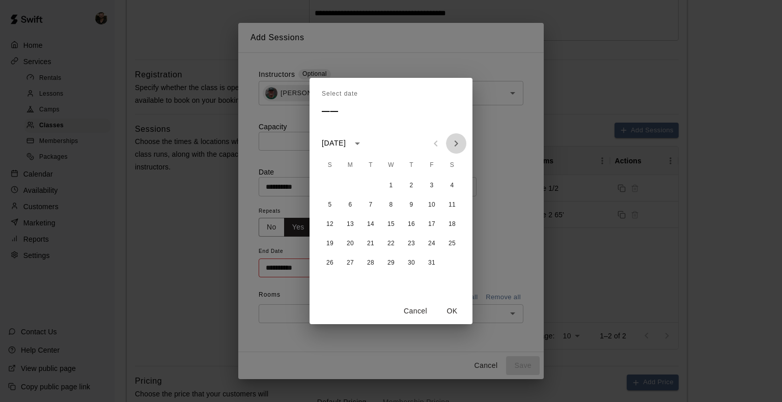
click at [452, 143] on icon "Next month" at bounding box center [456, 144] width 12 height 12
click at [392, 248] on button "19" at bounding box center [391, 244] width 18 height 18
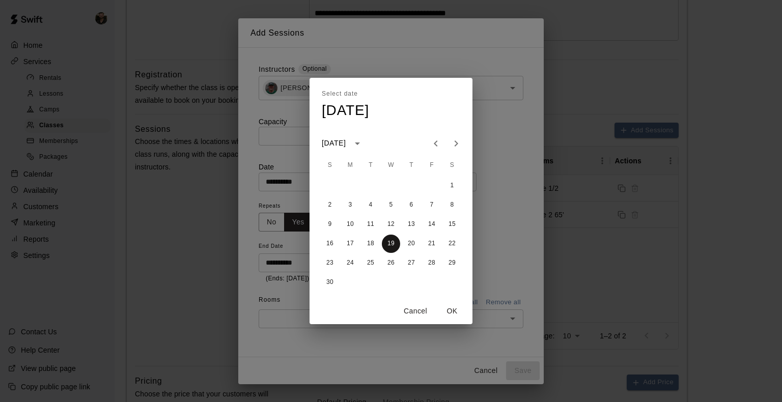
type input "**********"
click at [457, 309] on button "OK" at bounding box center [452, 311] width 33 height 19
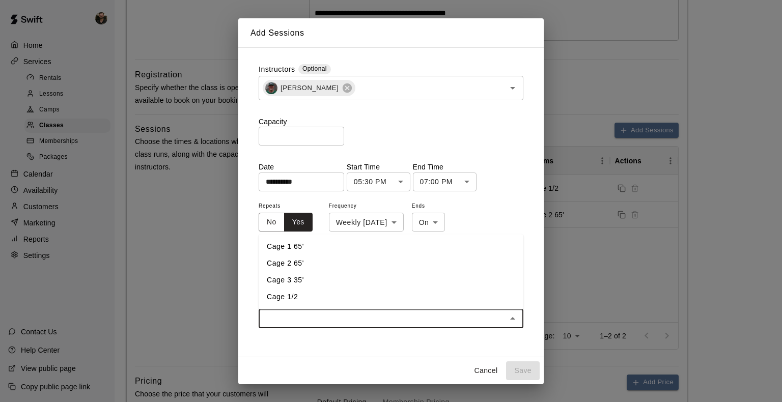
click at [453, 316] on input "text" at bounding box center [383, 319] width 242 height 13
click at [317, 245] on li "Cage 1 65'" at bounding box center [391, 246] width 265 height 17
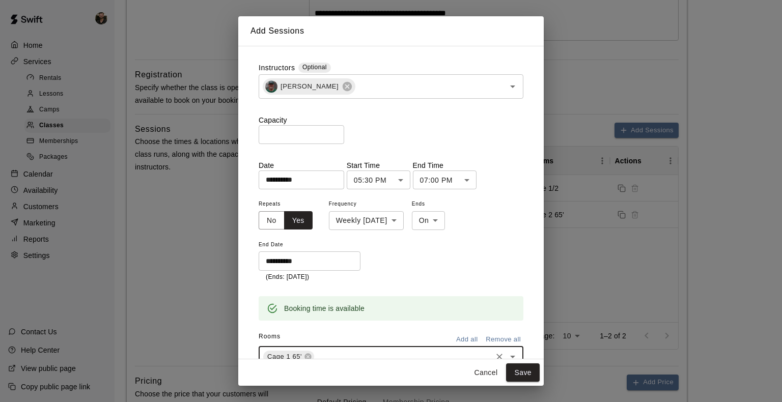
scroll to position [37, 0]
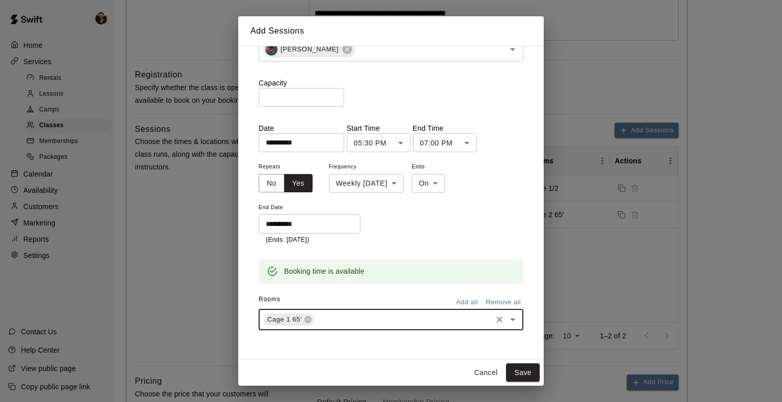
click at [348, 323] on input "text" at bounding box center [403, 320] width 175 height 13
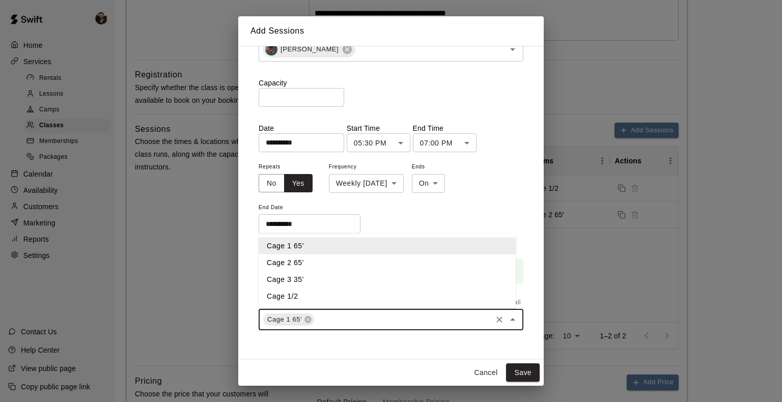
click at [303, 260] on li "Cage 2 65'" at bounding box center [387, 263] width 257 height 17
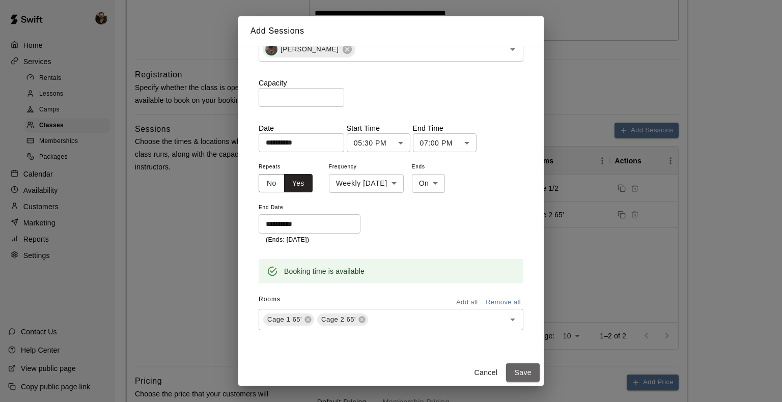
click at [518, 376] on button "Save" at bounding box center [523, 373] width 34 height 19
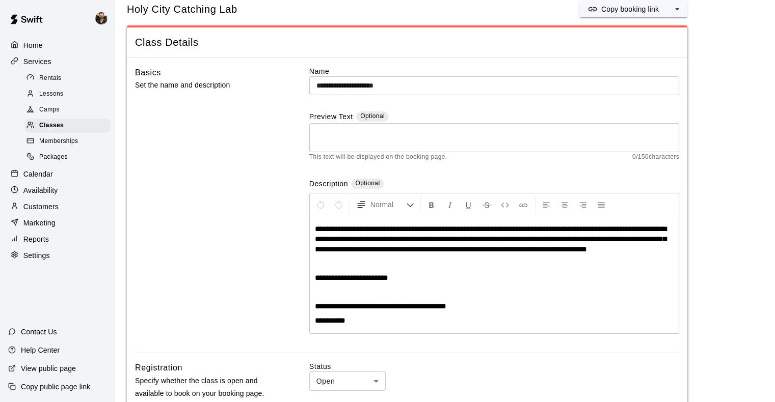
scroll to position [0, 0]
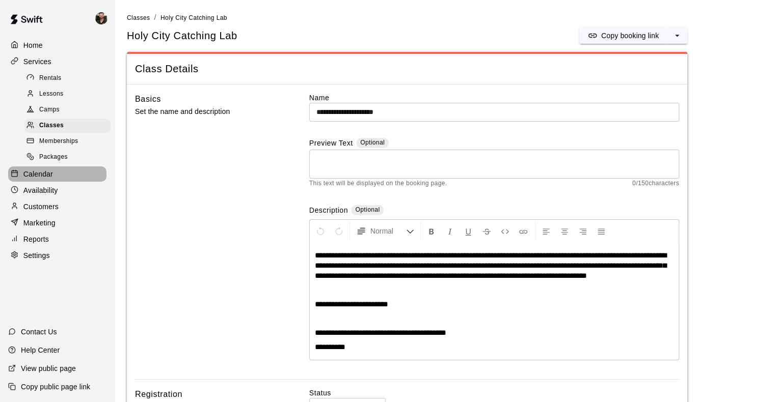
click at [47, 179] on p "Calendar" at bounding box center [38, 174] width 30 height 10
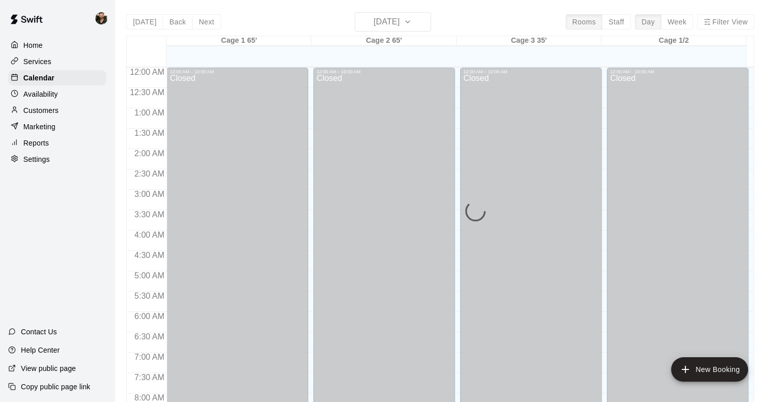
scroll to position [600, 0]
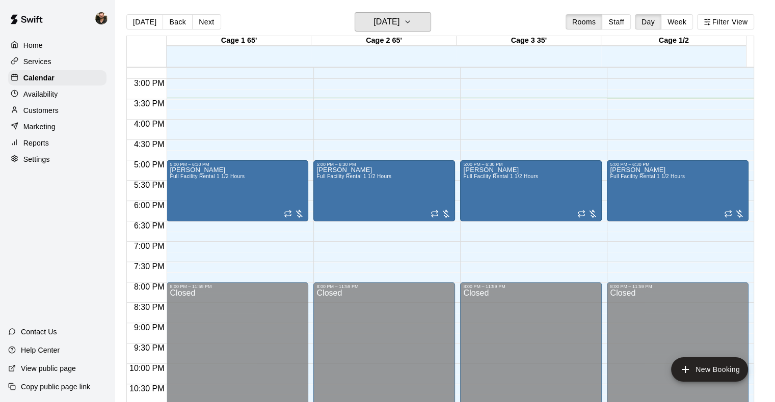
click at [399, 26] on h6 "[DATE]" at bounding box center [386, 22] width 26 height 14
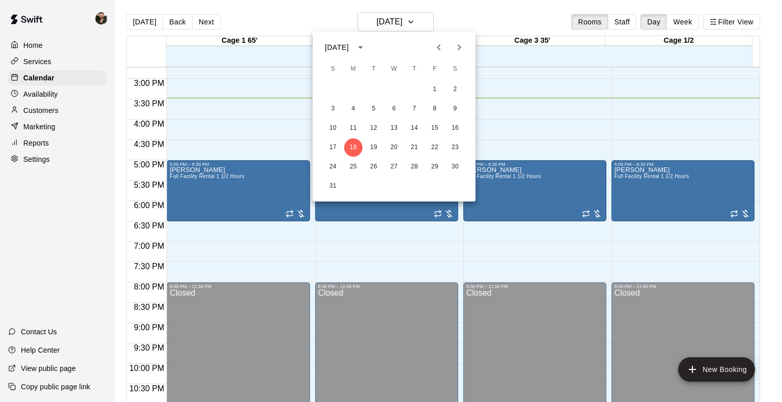
click at [452, 47] on button "Next month" at bounding box center [459, 47] width 20 height 20
click at [460, 52] on icon "Next month" at bounding box center [459, 47] width 12 height 12
click at [397, 87] on button "1" at bounding box center [394, 89] width 18 height 18
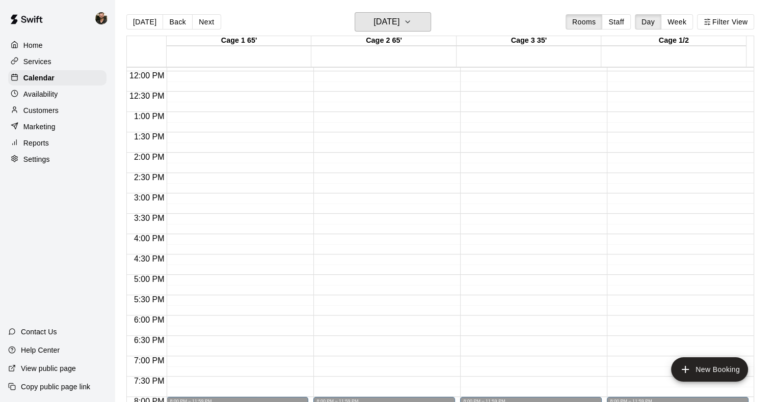
scroll to position [486, 0]
click at [45, 65] on p "Services" at bounding box center [37, 62] width 28 height 10
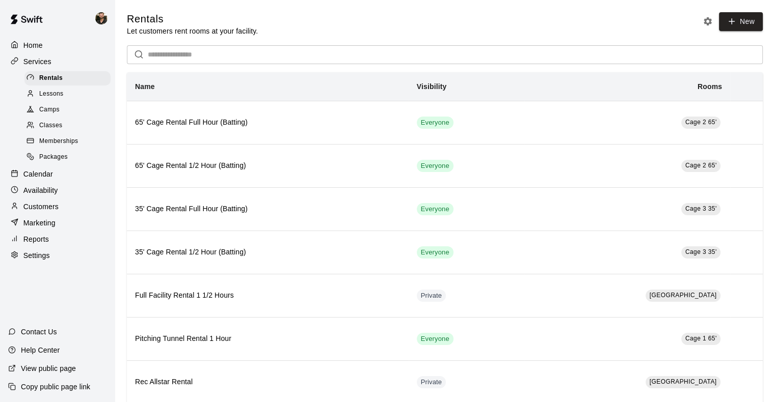
click at [55, 129] on span "Classes" at bounding box center [50, 126] width 23 height 10
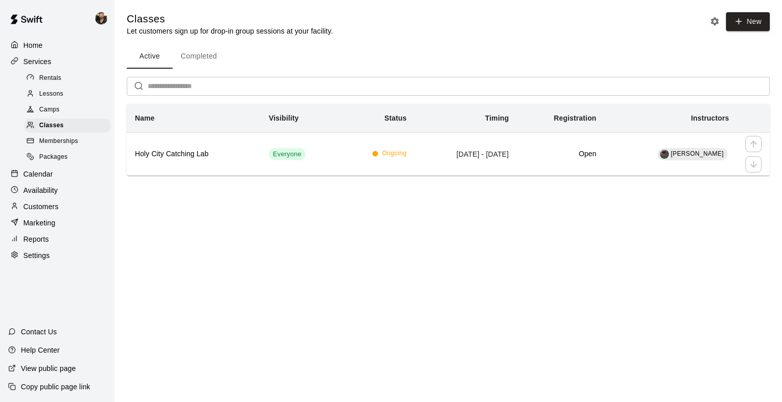
click at [321, 166] on td "Everyone" at bounding box center [300, 153] width 79 height 43
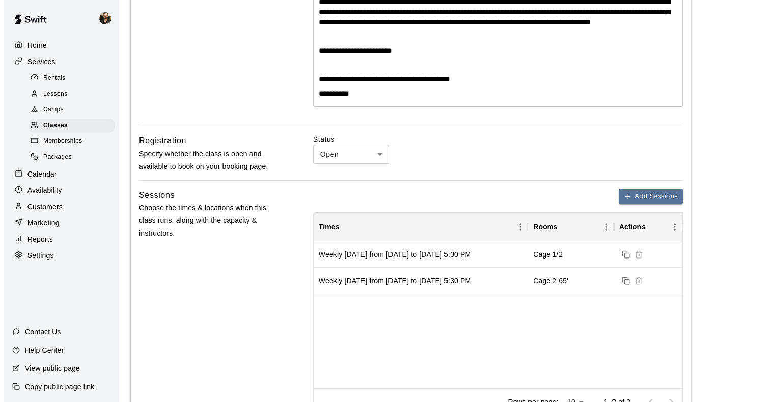
scroll to position [254, 0]
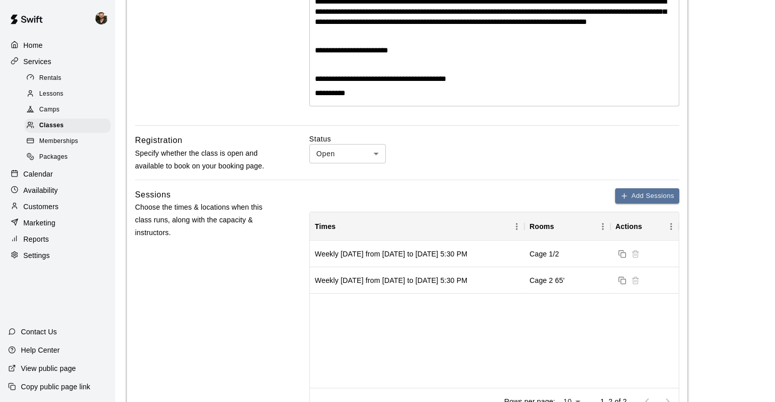
click at [646, 195] on button "Add Sessions" at bounding box center [647, 196] width 64 height 16
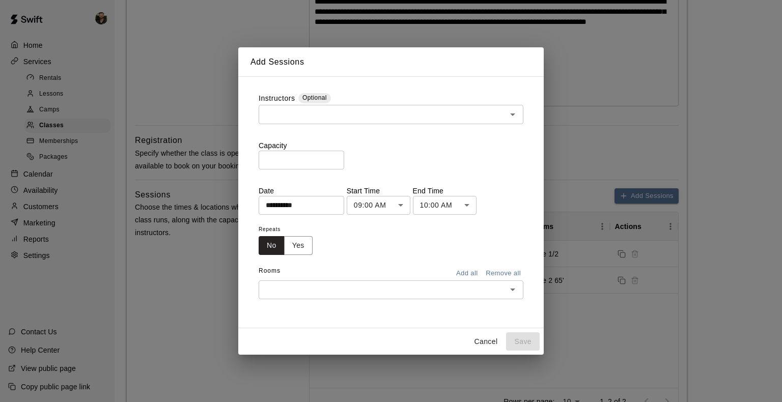
click at [340, 163] on input "*" at bounding box center [302, 160] width 86 height 19
type input "**"
click at [366, 118] on input "text" at bounding box center [383, 114] width 242 height 13
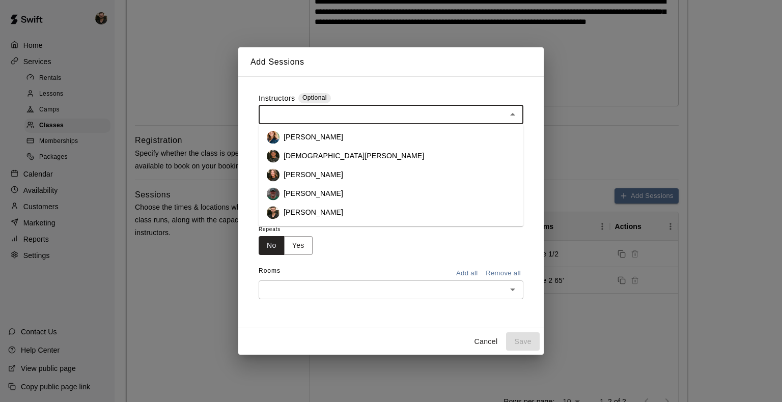
click at [308, 193] on p "[PERSON_NAME]" at bounding box center [314, 193] width 60 height 10
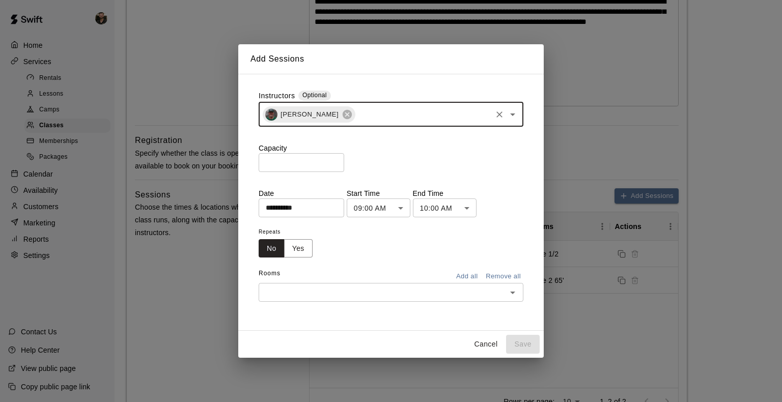
click at [319, 212] on input "**********" at bounding box center [298, 208] width 78 height 19
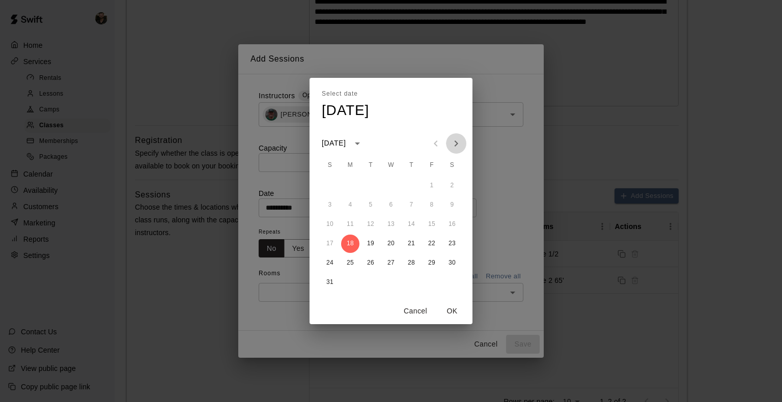
click at [449, 145] on button "Next month" at bounding box center [456, 143] width 20 height 20
click at [452, 145] on icon "Next month" at bounding box center [456, 144] width 12 height 12
click at [390, 184] on button "1" at bounding box center [391, 186] width 18 height 18
type input "**********"
click at [448, 307] on button "OK" at bounding box center [452, 311] width 33 height 19
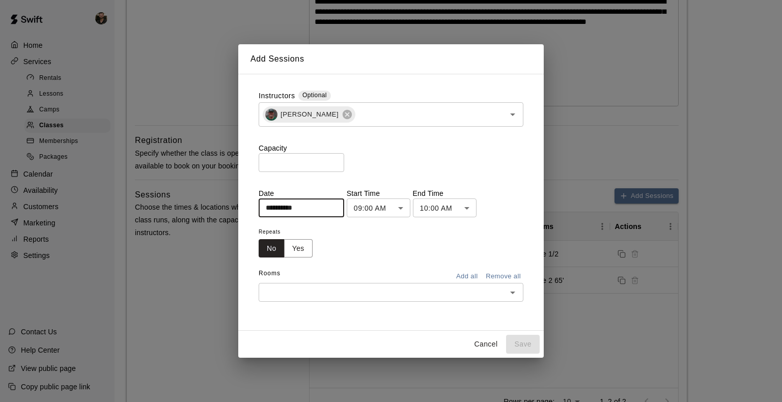
click at [421, 209] on body "**********" at bounding box center [391, 402] width 782 height 1313
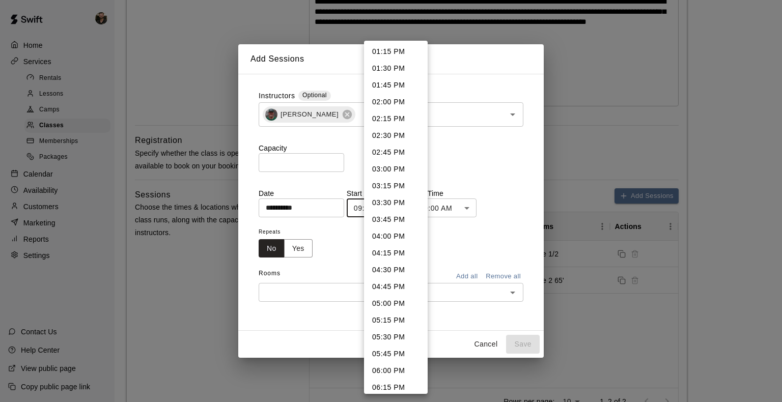
scroll to position [898, 0]
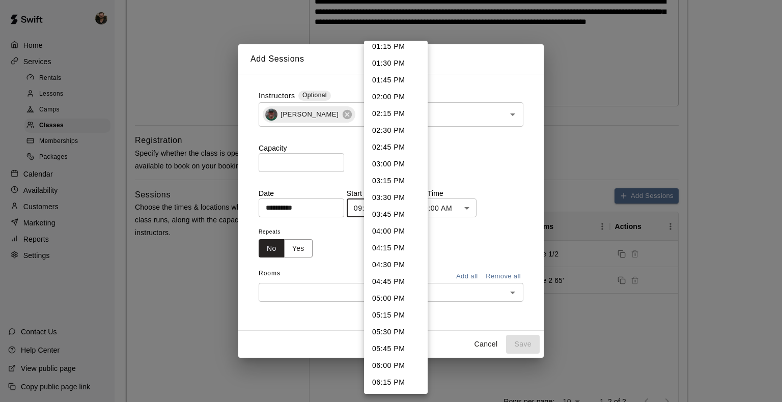
click at [387, 330] on li "05:30 PM" at bounding box center [396, 332] width 64 height 17
type input "********"
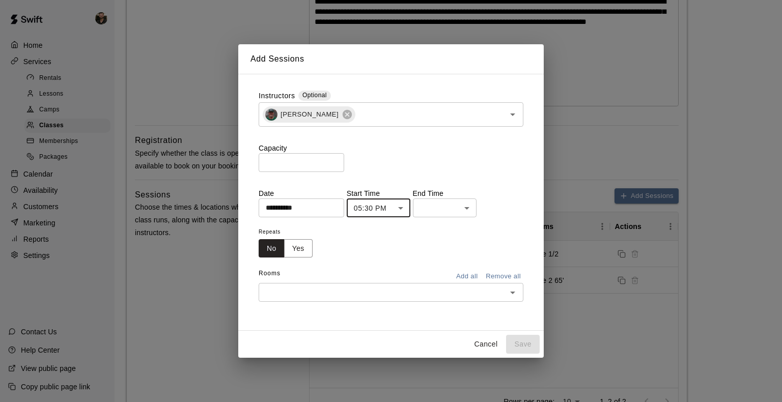
click at [470, 208] on body "**********" at bounding box center [391, 402] width 782 height 1313
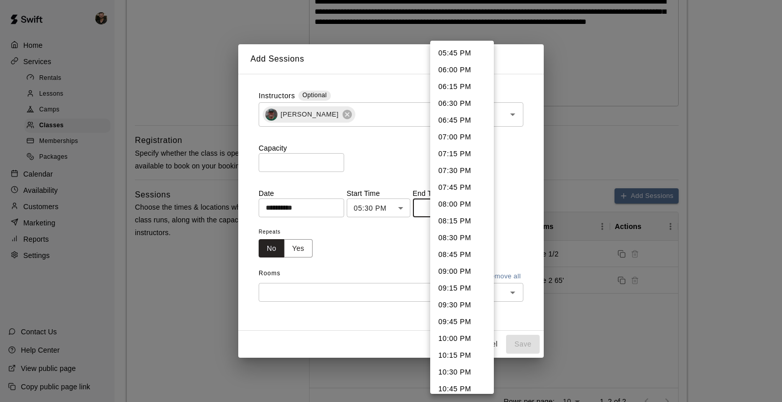
click at [455, 139] on li "07:00 PM" at bounding box center [462, 137] width 64 height 17
type input "********"
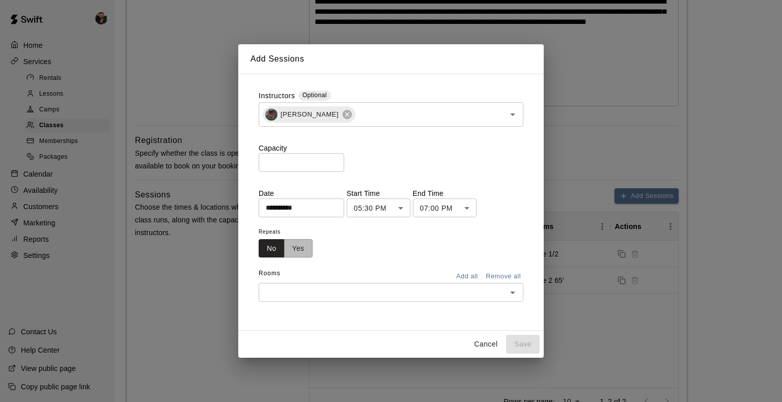
click at [293, 245] on button "Yes" at bounding box center [298, 248] width 29 height 19
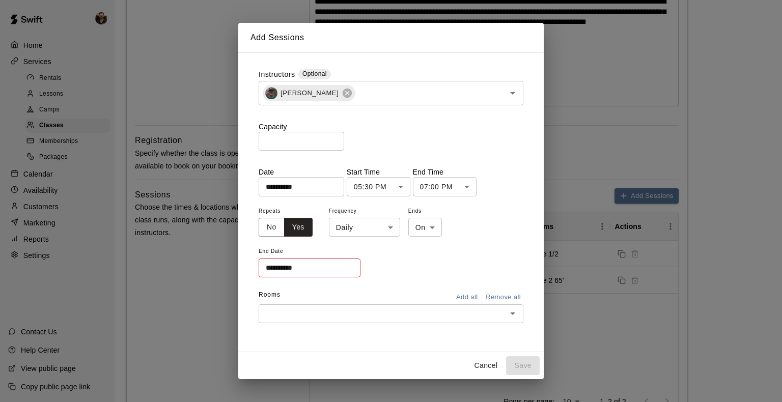
click at [300, 278] on input "**********" at bounding box center [306, 268] width 95 height 19
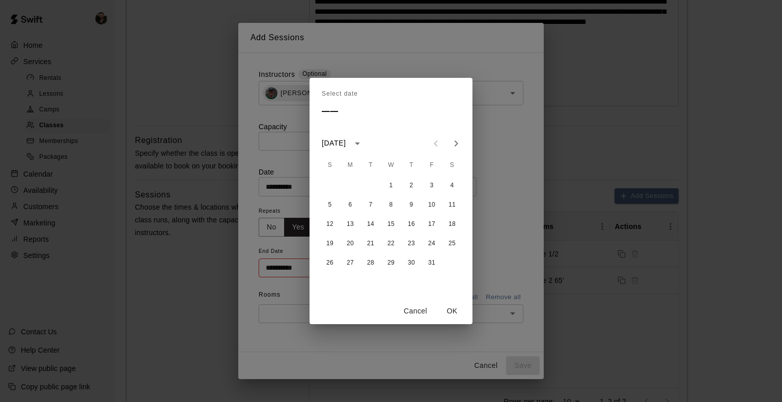
click at [455, 148] on icon "Next month" at bounding box center [456, 144] width 12 height 12
click at [393, 243] on button "19" at bounding box center [391, 244] width 18 height 18
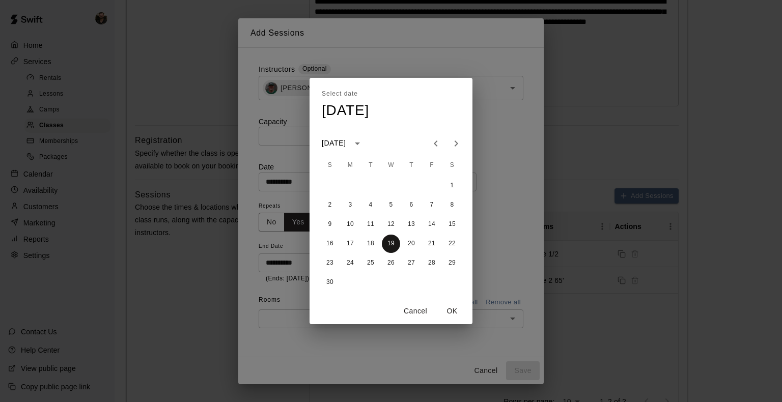
type input "**********"
click at [446, 315] on button "OK" at bounding box center [452, 311] width 33 height 19
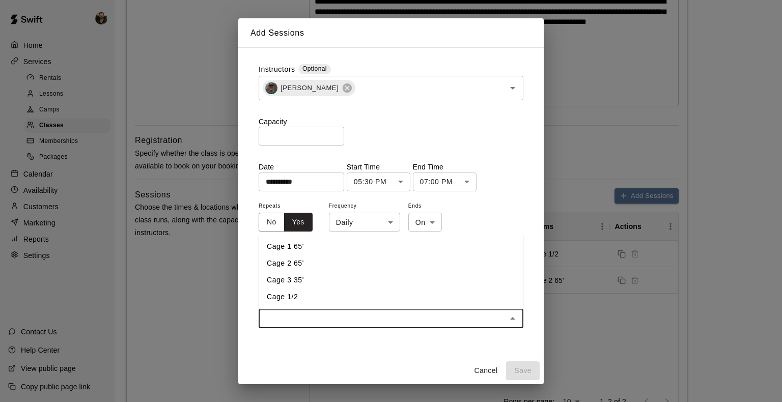
click at [458, 325] on input "text" at bounding box center [383, 319] width 242 height 13
click at [300, 245] on li "Cage 1 65'" at bounding box center [391, 246] width 265 height 17
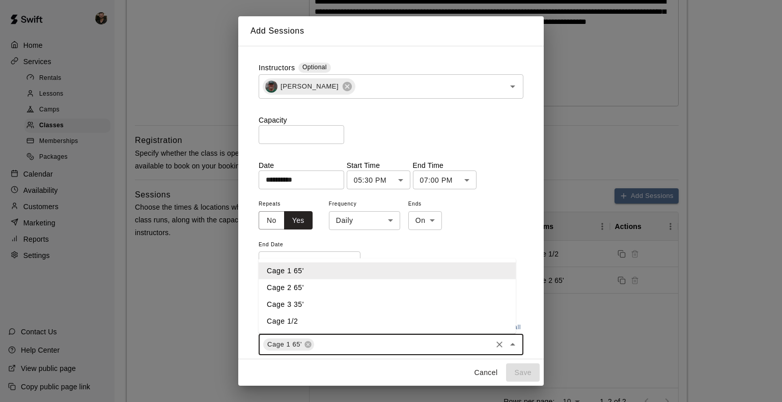
click at [365, 341] on input "text" at bounding box center [403, 345] width 175 height 13
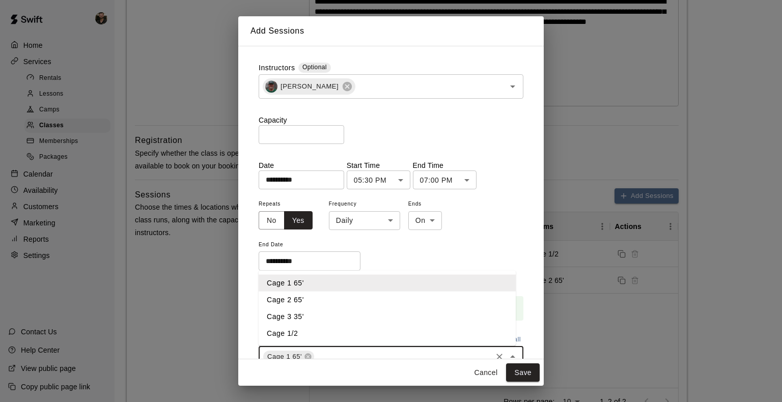
click at [309, 297] on li "Cage 2 65'" at bounding box center [387, 300] width 257 height 17
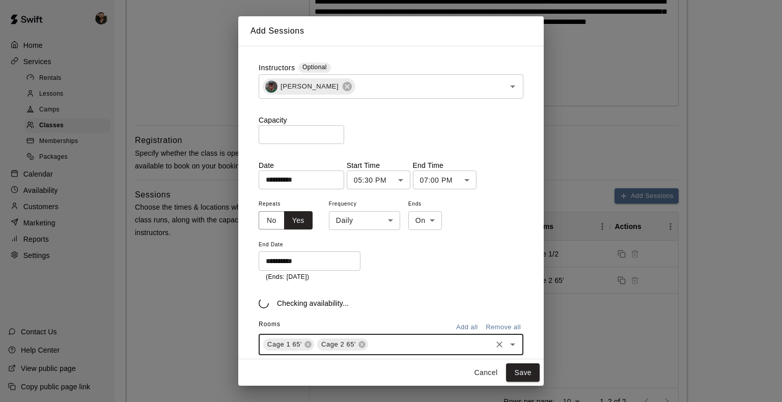
scroll to position [25, 0]
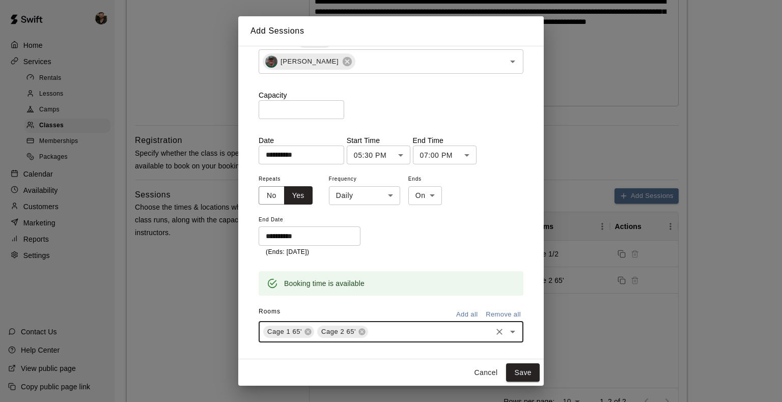
click at [526, 374] on button "Save" at bounding box center [523, 373] width 34 height 19
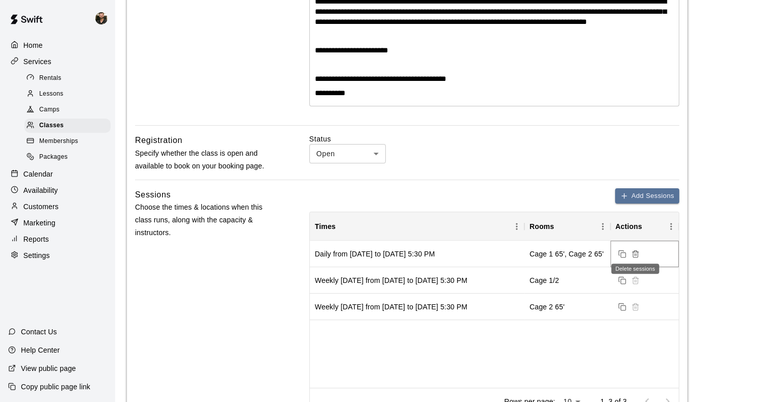
click at [634, 255] on line "Delete sessions" at bounding box center [634, 255] width 0 height 2
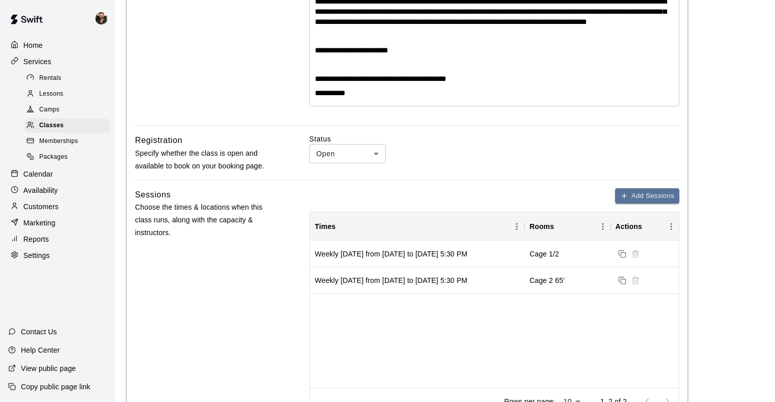
click at [652, 200] on button "Add Sessions" at bounding box center [647, 196] width 64 height 16
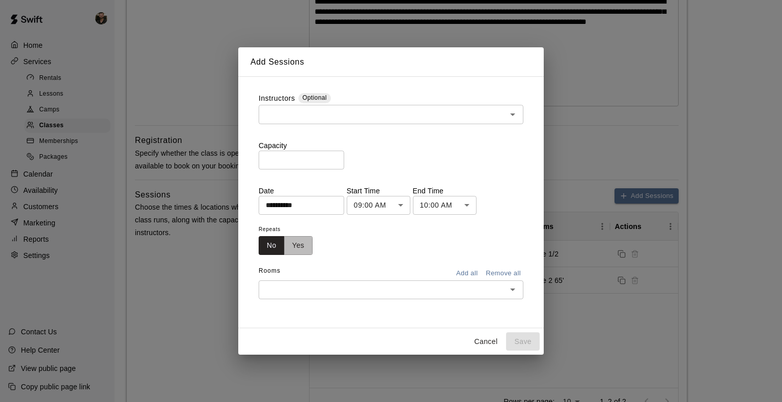
click at [299, 239] on button "Yes" at bounding box center [298, 245] width 29 height 19
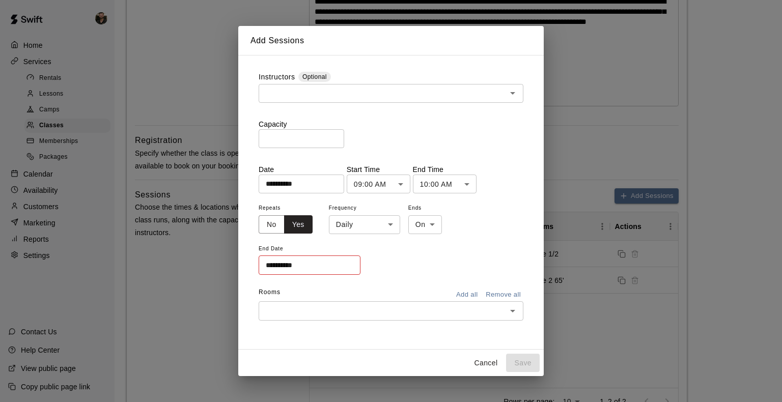
click at [380, 228] on body "**********" at bounding box center [391, 402] width 782 height 1313
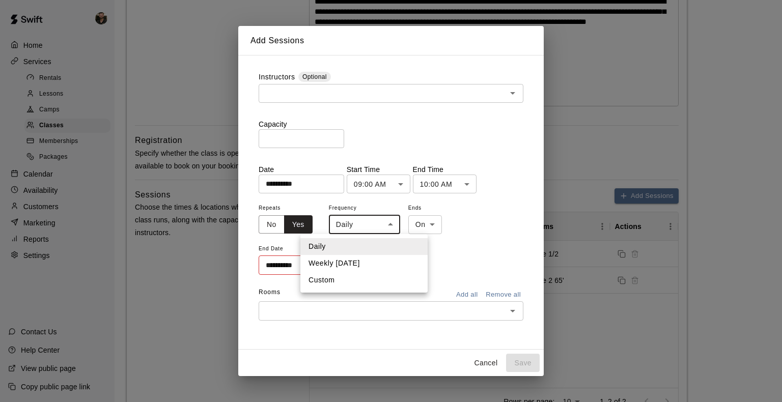
click at [361, 263] on li "Weekly [DATE]" at bounding box center [364, 263] width 127 height 17
type input "******"
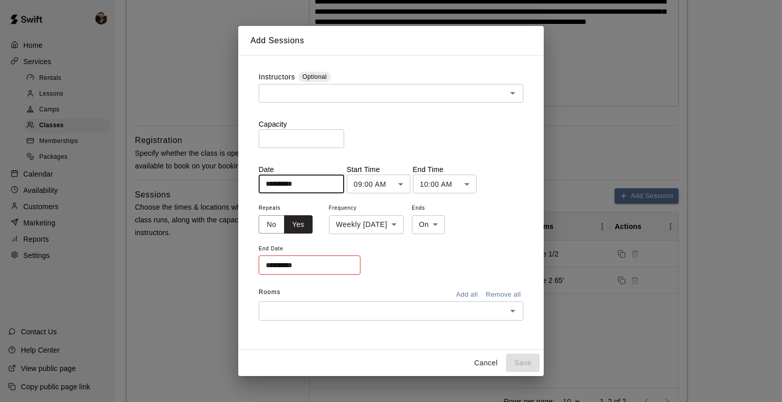
click at [328, 181] on input "**********" at bounding box center [298, 184] width 78 height 19
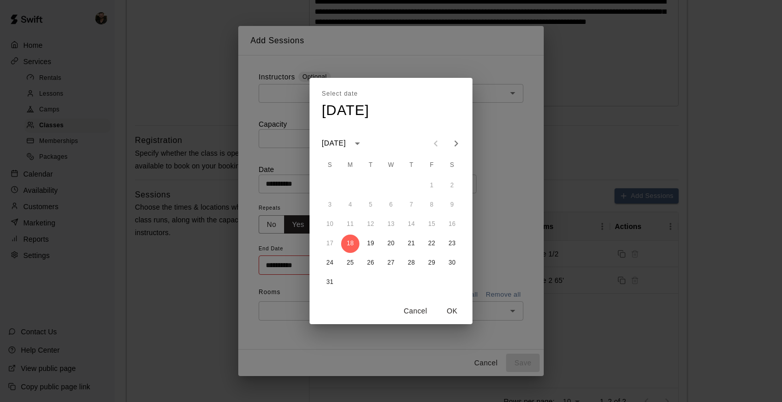
click at [452, 144] on icon "Next month" at bounding box center [456, 144] width 12 height 12
click at [394, 184] on button "1" at bounding box center [391, 186] width 18 height 18
type input "**********"
click at [446, 310] on button "OK" at bounding box center [452, 311] width 33 height 19
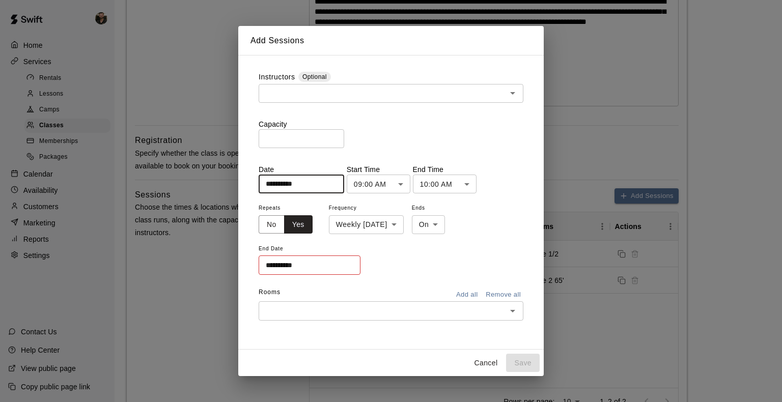
click at [408, 188] on body "**********" at bounding box center [391, 402] width 782 height 1313
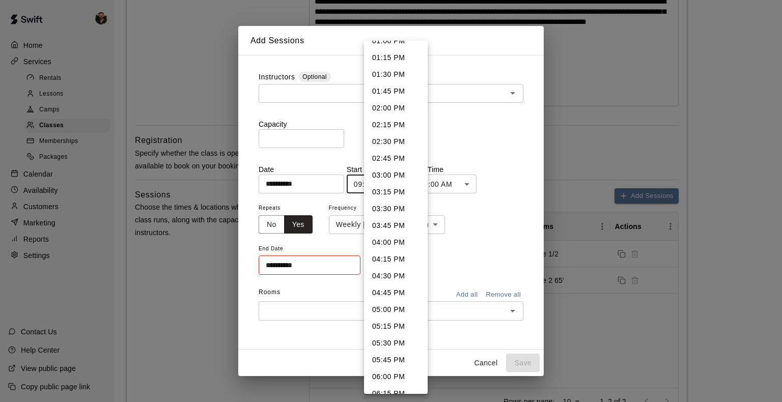
scroll to position [890, 0]
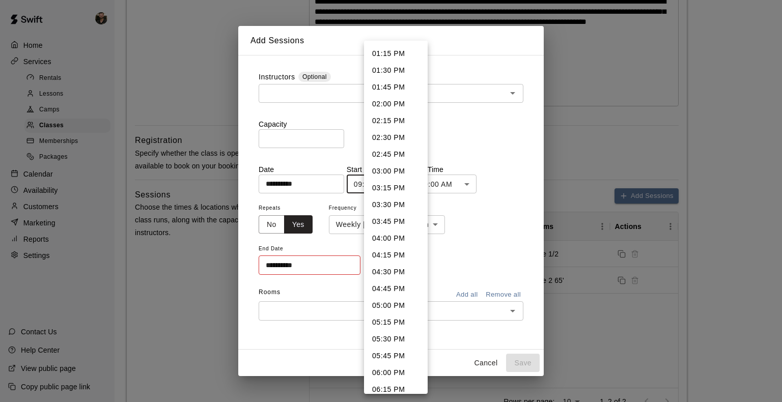
click at [381, 335] on li "05:30 PM" at bounding box center [396, 339] width 64 height 17
type input "********"
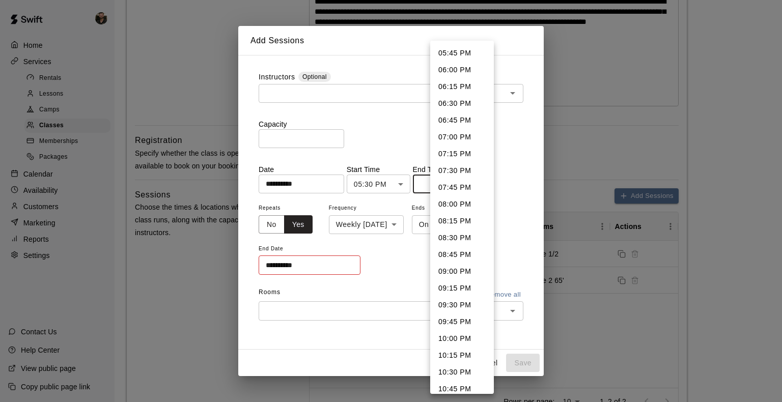
click at [455, 186] on body "**********" at bounding box center [391, 402] width 782 height 1313
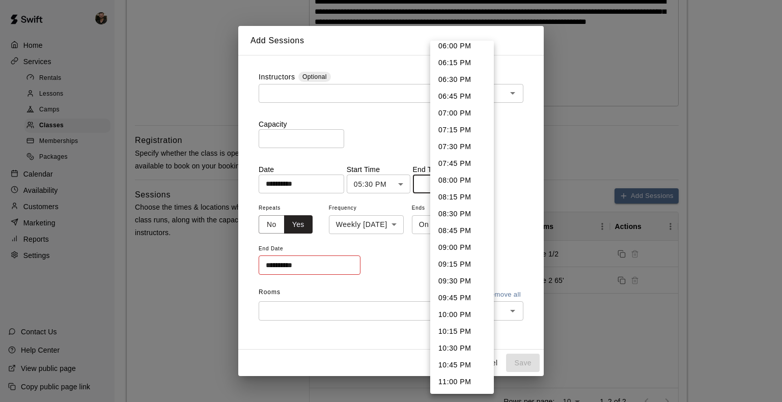
scroll to position [24, 0]
click at [457, 111] on li "07:00 PM" at bounding box center [462, 112] width 64 height 17
type input "********"
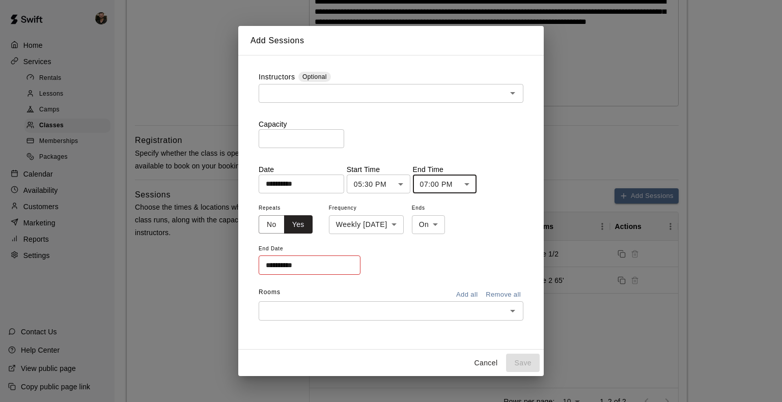
click at [334, 260] on input "**********" at bounding box center [306, 265] width 95 height 19
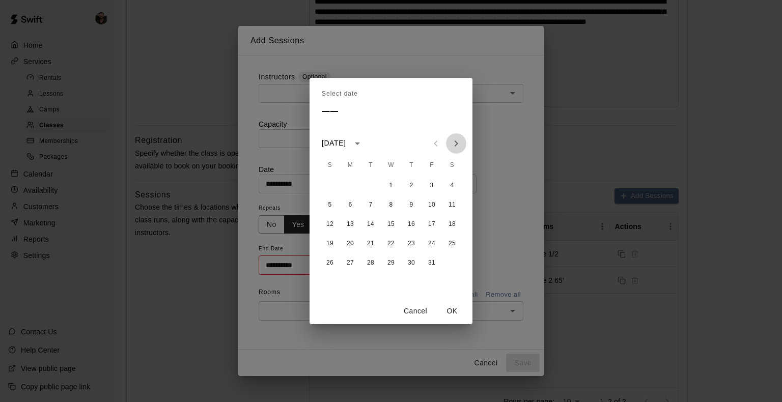
click at [457, 149] on icon "Next month" at bounding box center [456, 144] width 12 height 12
click at [387, 240] on button "19" at bounding box center [391, 244] width 18 height 18
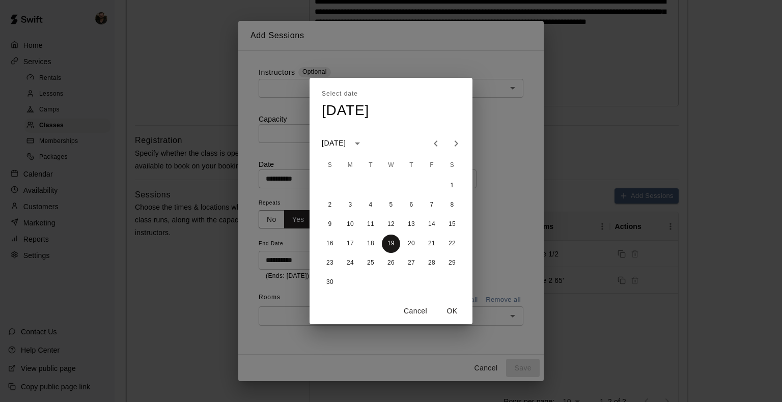
type input "**********"
click at [450, 309] on button "OK" at bounding box center [452, 311] width 33 height 19
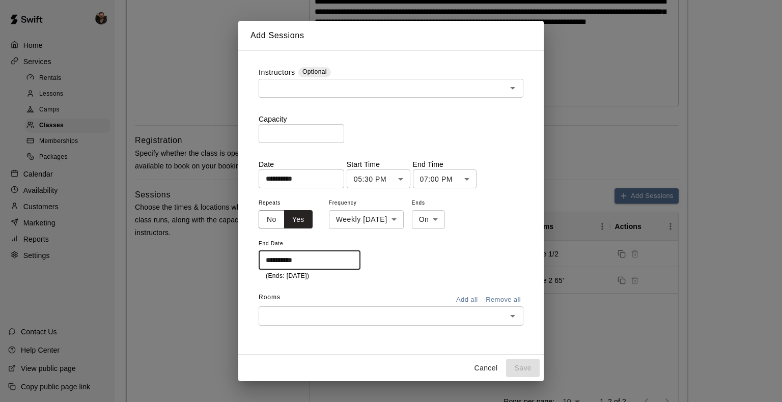
click at [447, 323] on div "​" at bounding box center [391, 316] width 265 height 19
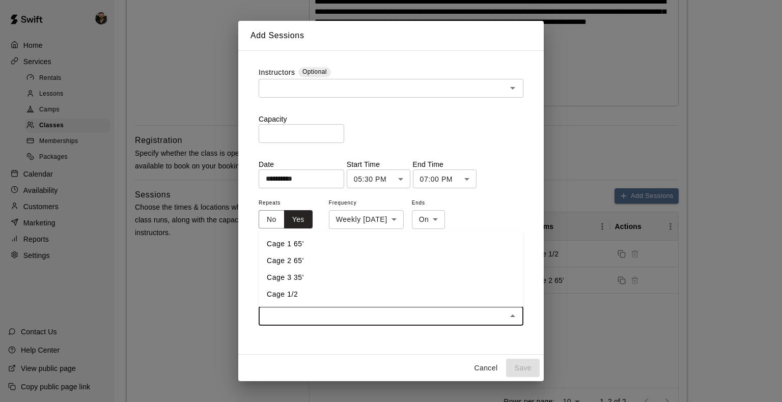
click at [306, 248] on li "Cage 1 65'" at bounding box center [391, 244] width 265 height 17
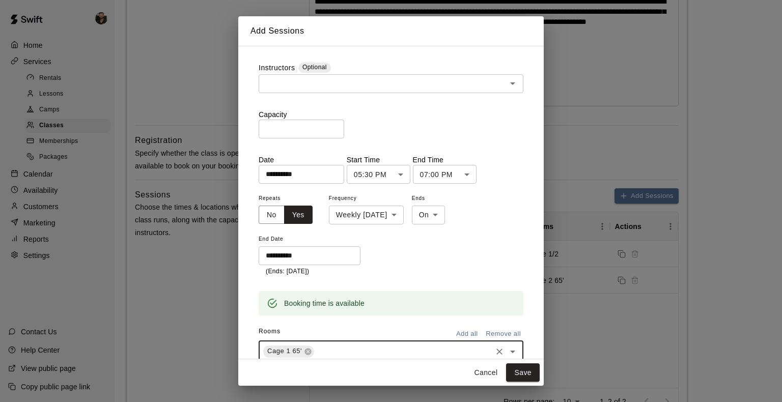
click at [348, 342] on div "Cage 1 65' ​" at bounding box center [391, 351] width 265 height 21
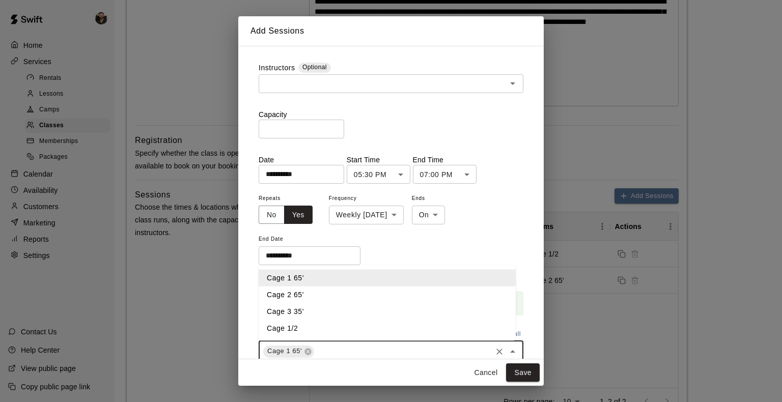
click at [304, 288] on li "Cage 2 65'" at bounding box center [387, 294] width 257 height 17
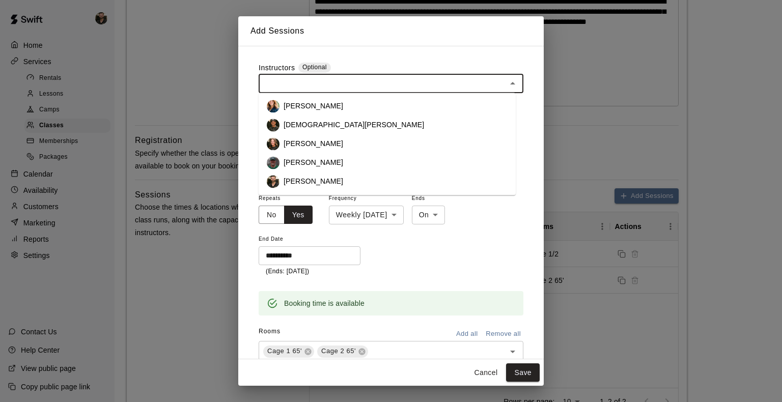
click at [334, 82] on input "text" at bounding box center [383, 83] width 242 height 13
click at [323, 162] on p "[PERSON_NAME]" at bounding box center [314, 163] width 60 height 10
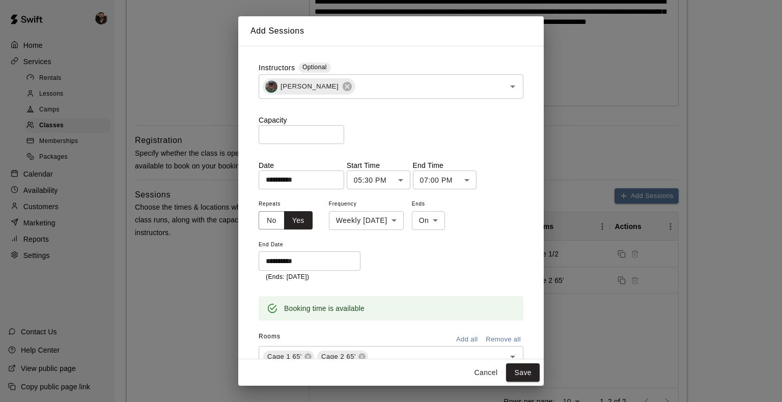
click at [377, 242] on div "**********" at bounding box center [391, 240] width 265 height 85
click at [308, 134] on input "*" at bounding box center [302, 134] width 86 height 19
type input "**"
click at [392, 261] on div "**********" at bounding box center [391, 240] width 265 height 85
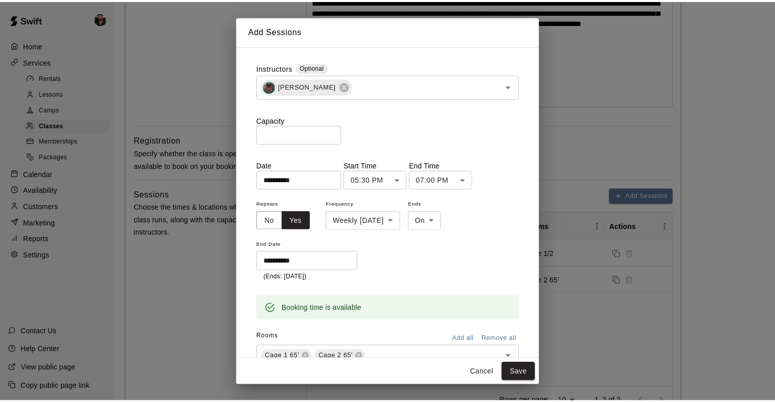
scroll to position [37, 0]
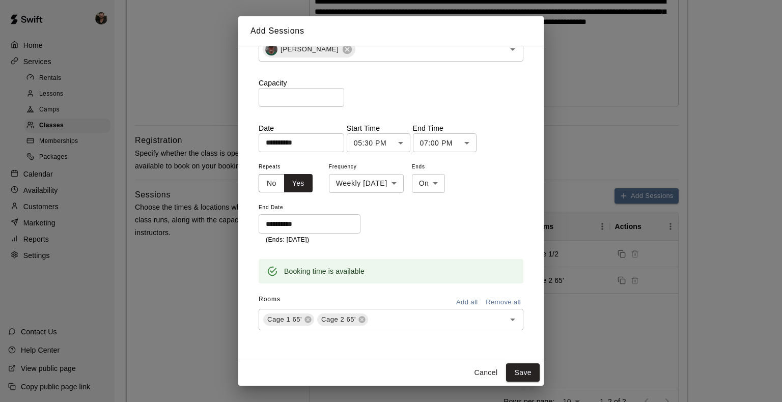
click at [525, 373] on button "Save" at bounding box center [523, 373] width 34 height 19
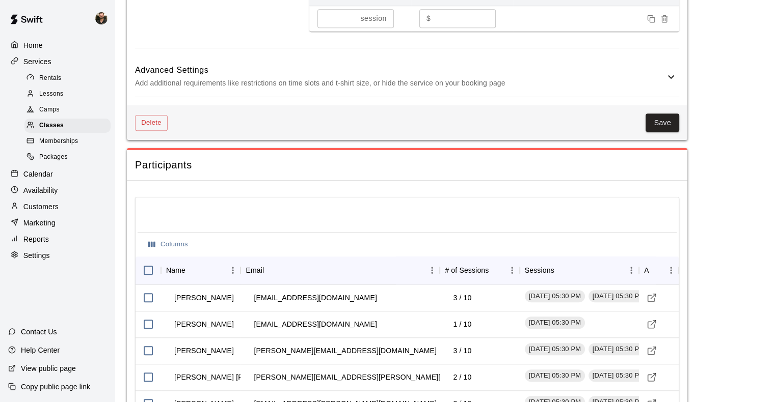
scroll to position [757, 0]
click at [659, 117] on button "Save" at bounding box center [662, 122] width 34 height 19
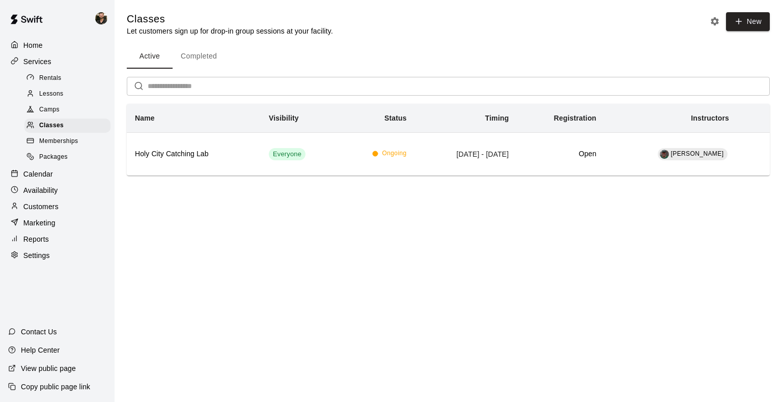
click at [45, 179] on p "Calendar" at bounding box center [38, 174] width 30 height 10
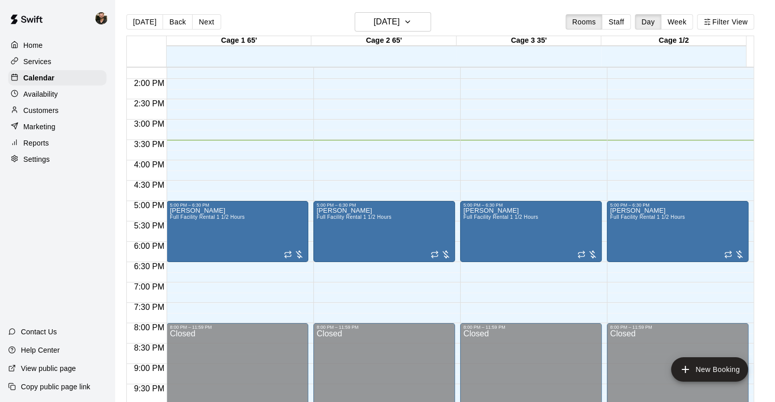
scroll to position [559, 0]
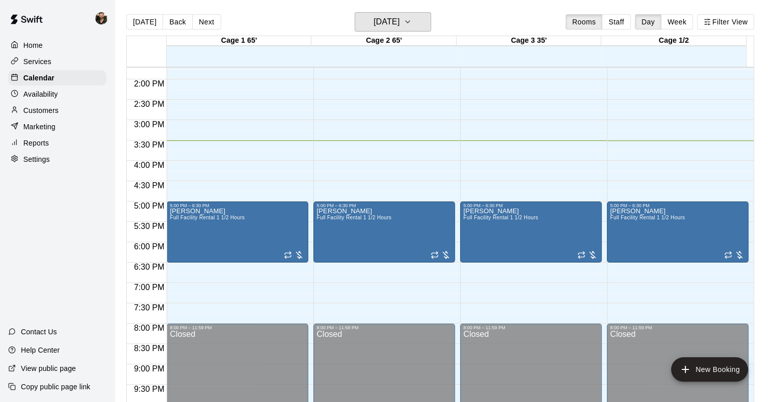
click at [394, 13] on button "[DATE]" at bounding box center [393, 21] width 76 height 19
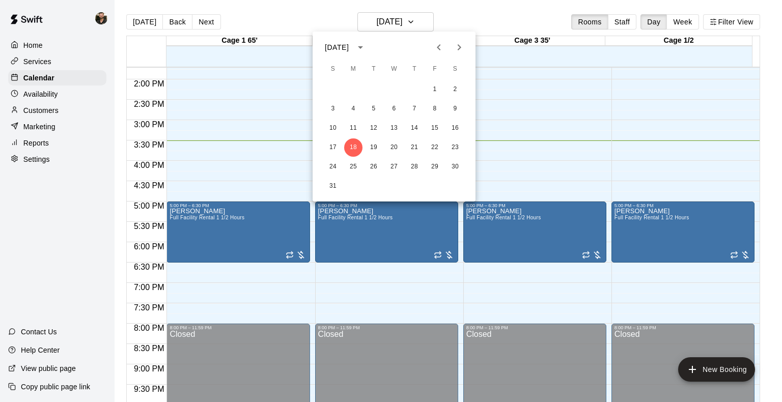
click at [455, 53] on button "Next month" at bounding box center [459, 47] width 20 height 20
click at [394, 89] on button "1" at bounding box center [394, 89] width 18 height 18
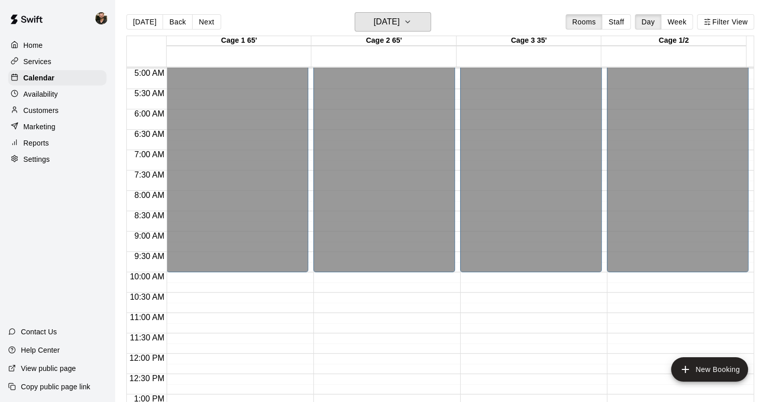
scroll to position [200, 0]
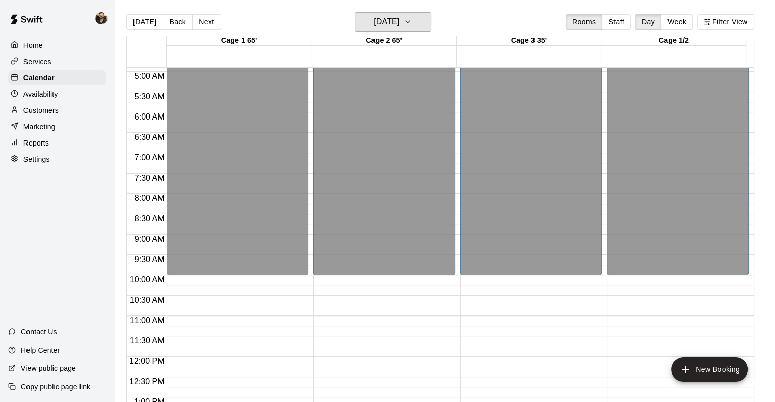
click at [384, 24] on h6 "[DATE]" at bounding box center [386, 22] width 26 height 14
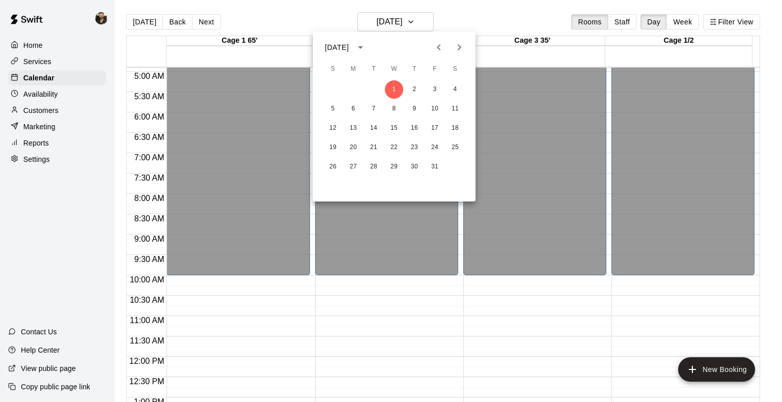
click at [434, 52] on icon "Previous month" at bounding box center [439, 47] width 12 height 12
click at [393, 147] on button "20" at bounding box center [394, 148] width 18 height 18
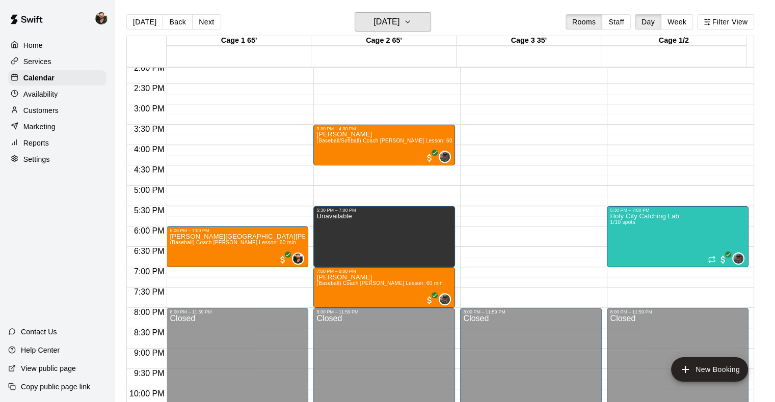
scroll to position [587, 0]
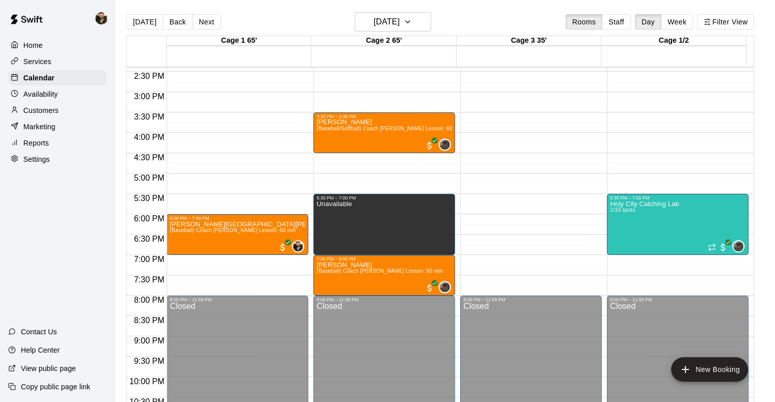
click at [208, 25] on button "Next" at bounding box center [206, 21] width 29 height 15
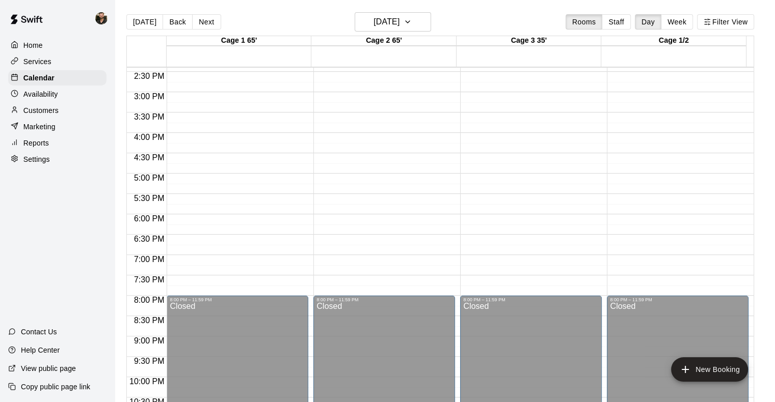
scroll to position [440, 0]
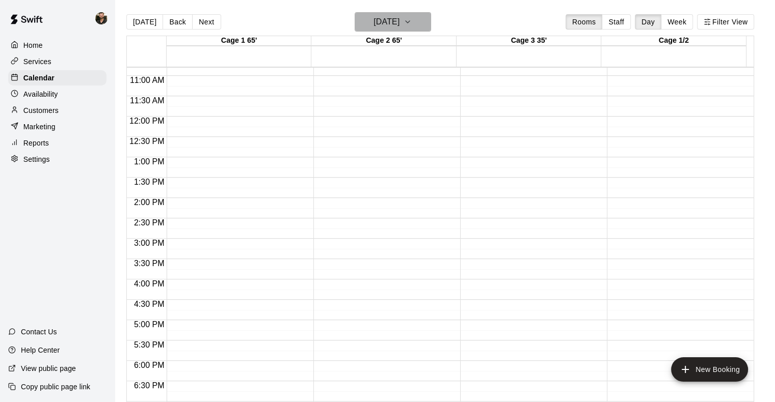
click at [387, 31] on button "[DATE]" at bounding box center [393, 21] width 76 height 19
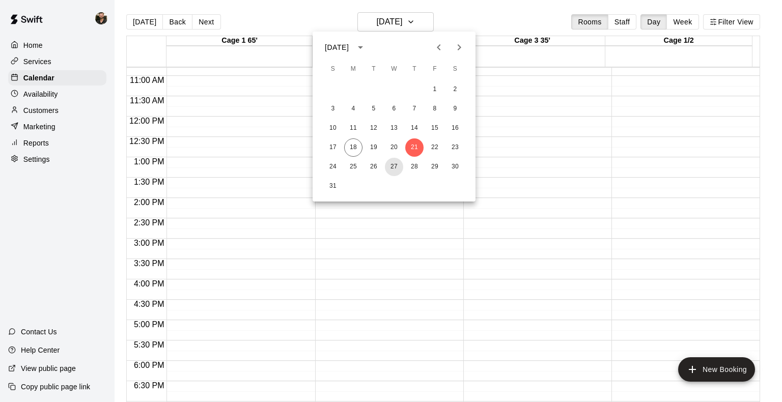
click at [392, 168] on button "27" at bounding box center [394, 167] width 18 height 18
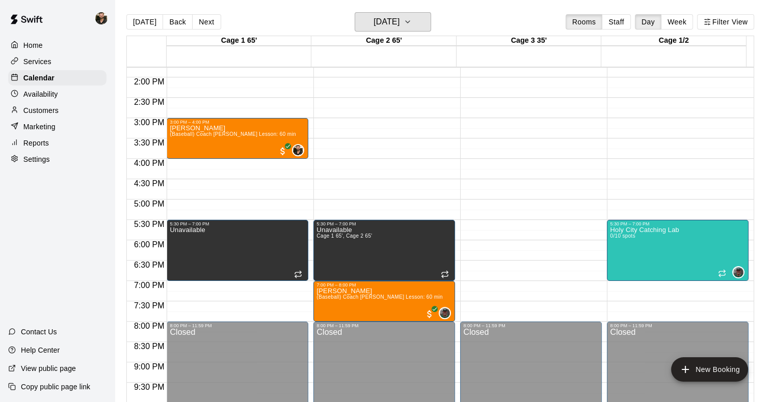
scroll to position [571, 0]
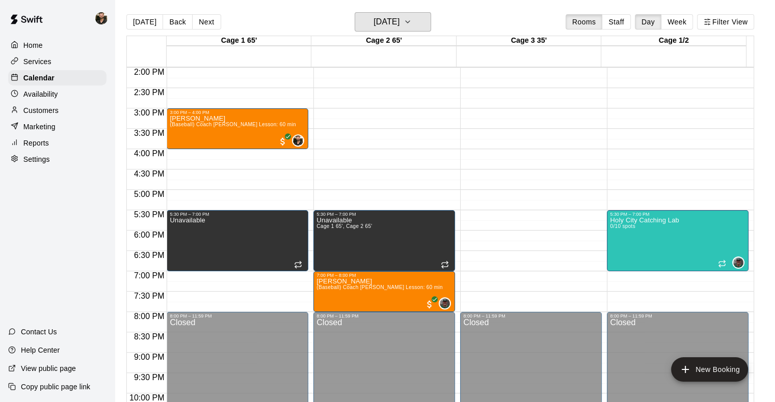
click at [399, 17] on h6 "[DATE]" at bounding box center [386, 22] width 26 height 14
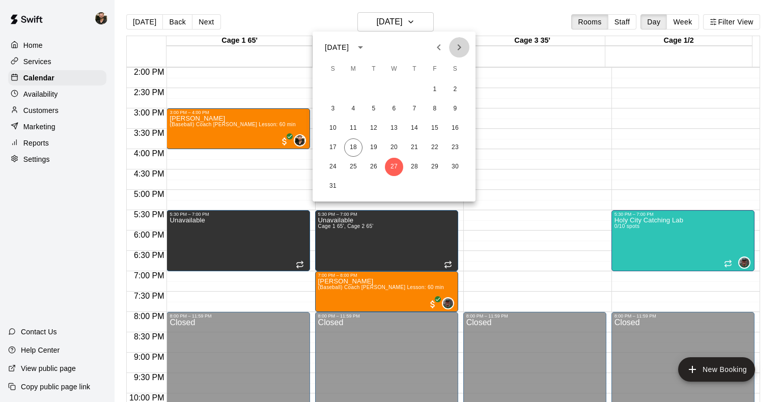
click at [455, 48] on icon "Next month" at bounding box center [459, 47] width 12 height 12
click at [394, 87] on button "3" at bounding box center [394, 89] width 18 height 18
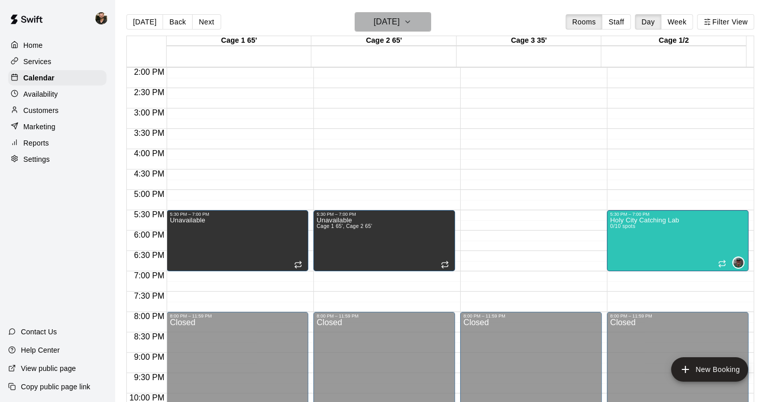
click at [399, 28] on h6 "[DATE]" at bounding box center [386, 22] width 26 height 14
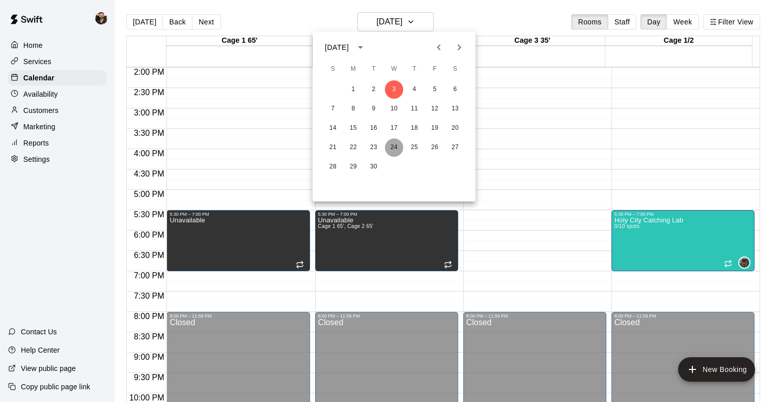
click at [395, 146] on button "24" at bounding box center [394, 148] width 18 height 18
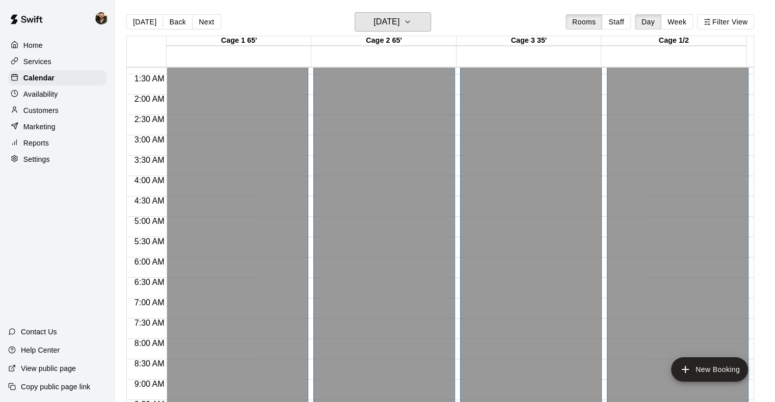
scroll to position [0, 0]
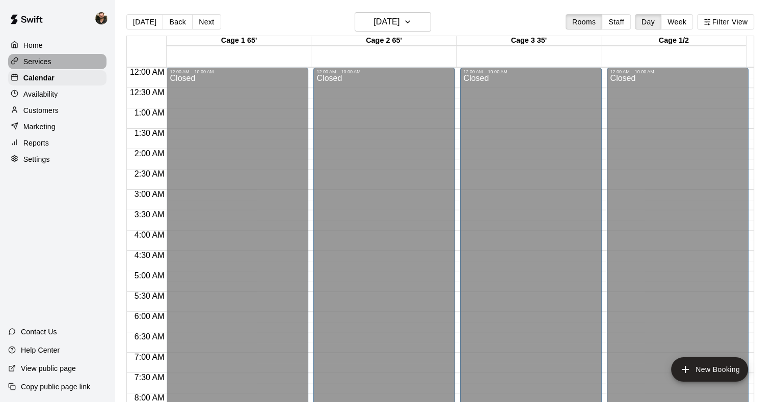
click at [40, 66] on p "Services" at bounding box center [37, 62] width 28 height 10
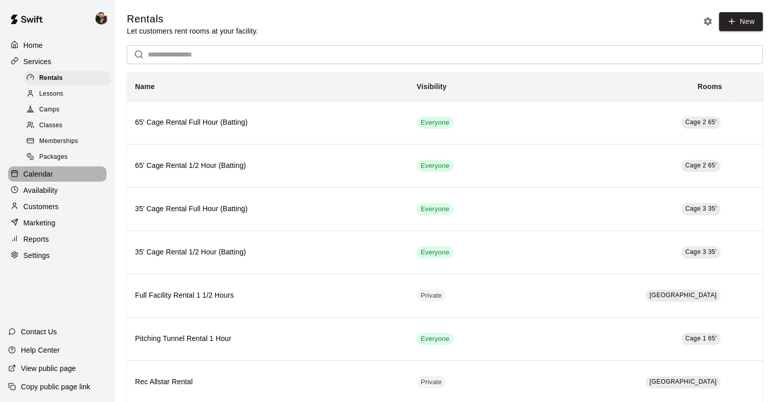
click at [47, 176] on p "Calendar" at bounding box center [38, 174] width 30 height 10
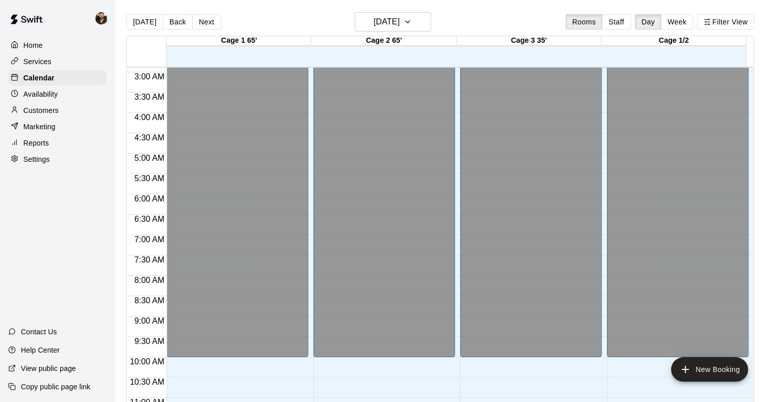
scroll to position [103, 0]
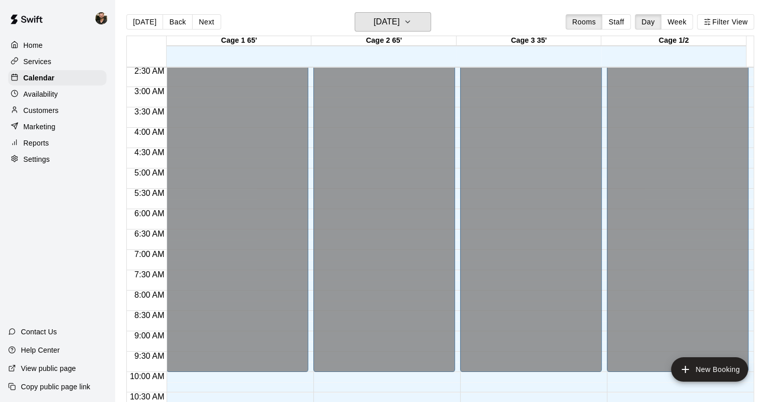
click at [399, 25] on h6 "[DATE]" at bounding box center [386, 22] width 26 height 14
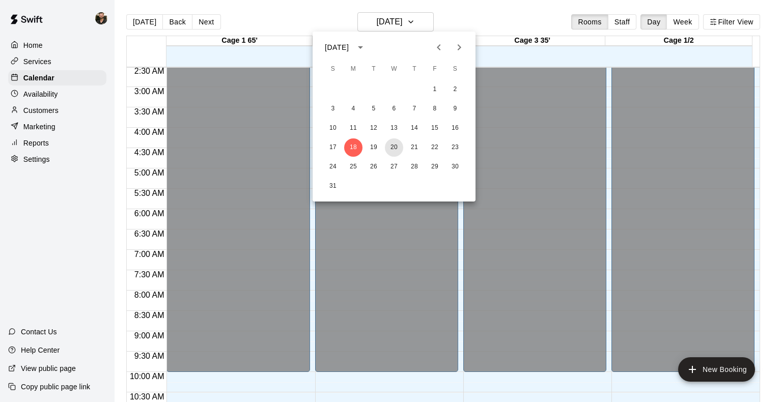
click at [390, 145] on button "20" at bounding box center [394, 148] width 18 height 18
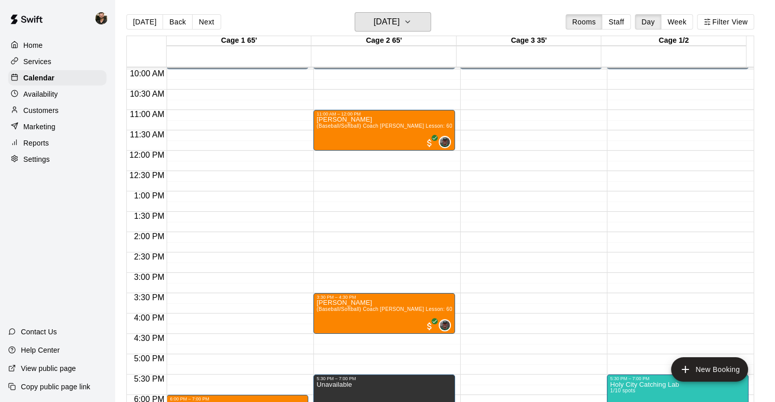
scroll to position [598, 0]
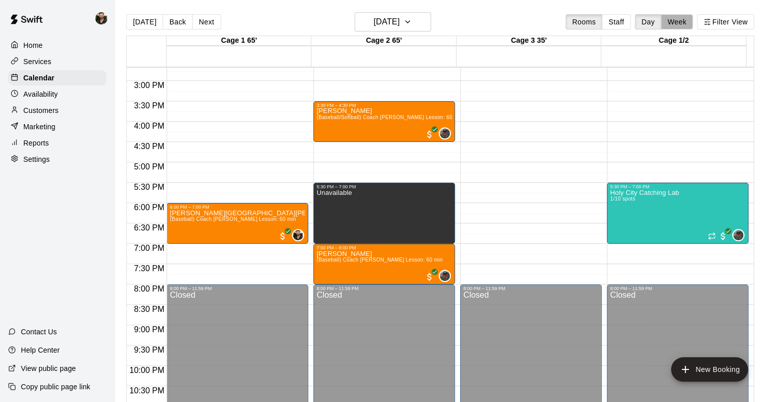
click at [680, 24] on button "Week" at bounding box center [677, 21] width 32 height 15
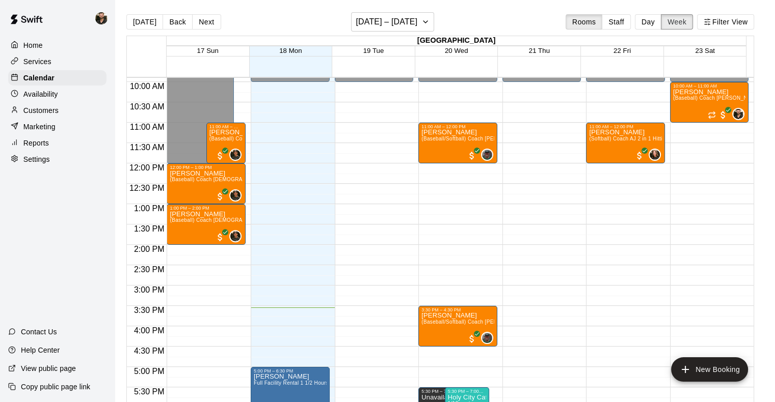
scroll to position [569, 0]
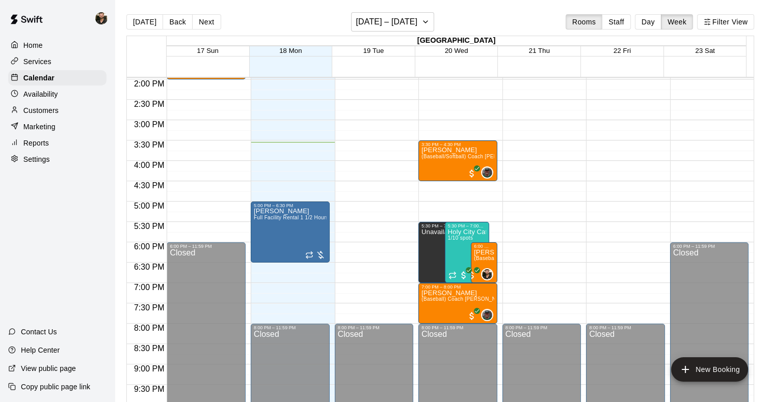
click at [40, 67] on p "Services" at bounding box center [37, 62] width 28 height 10
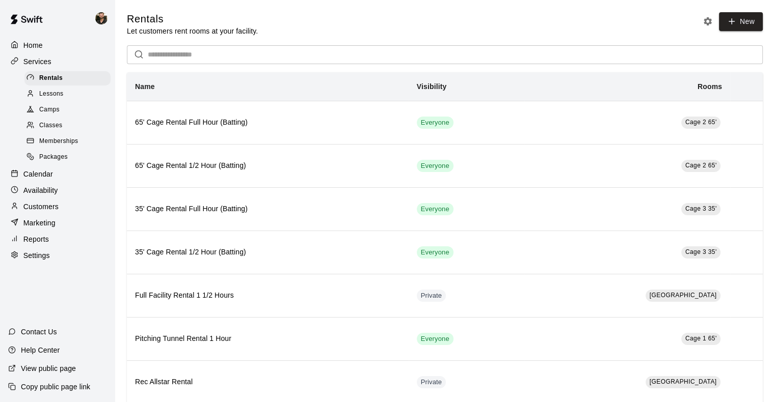
click at [52, 126] on span "Classes" at bounding box center [50, 126] width 23 height 10
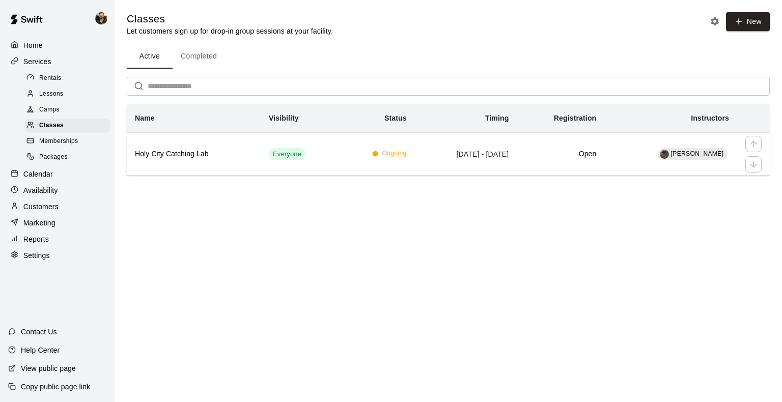
click at [183, 154] on h6 "Holy City Catching Lab" at bounding box center [194, 154] width 118 height 11
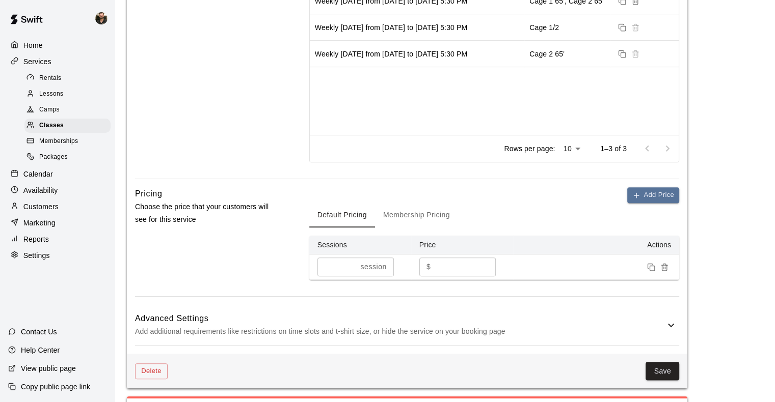
scroll to position [556, 0]
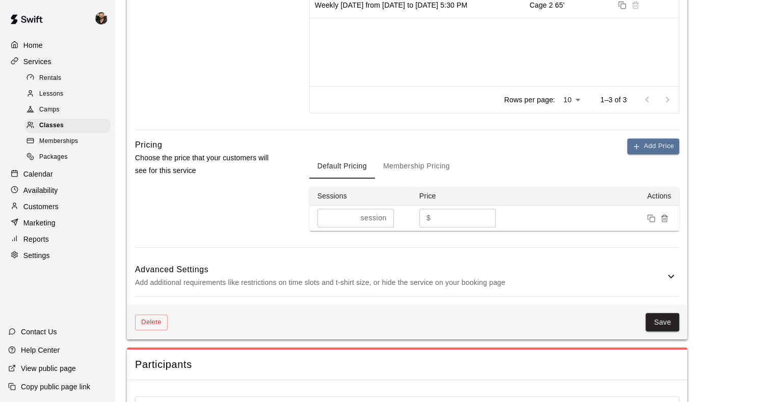
click at [44, 179] on p "Calendar" at bounding box center [38, 174] width 30 height 10
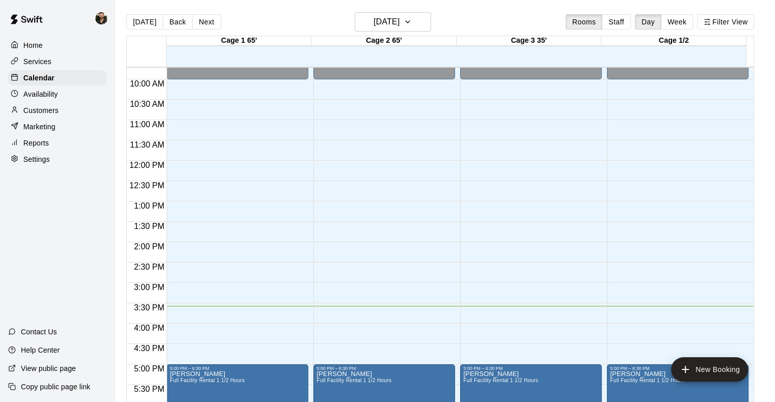
scroll to position [419, 0]
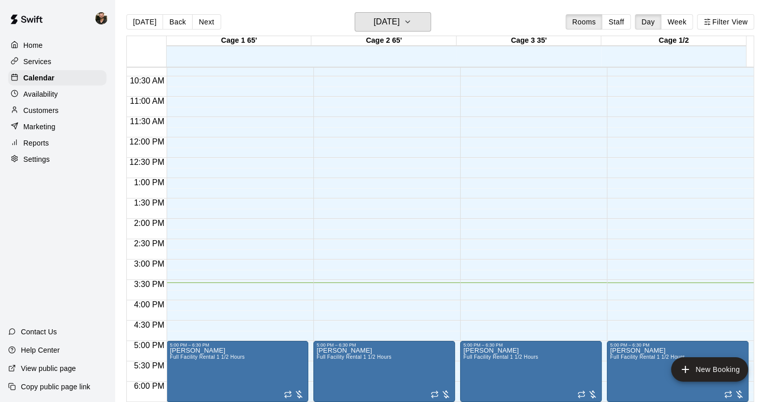
click at [399, 21] on h6 "[DATE]" at bounding box center [386, 22] width 26 height 14
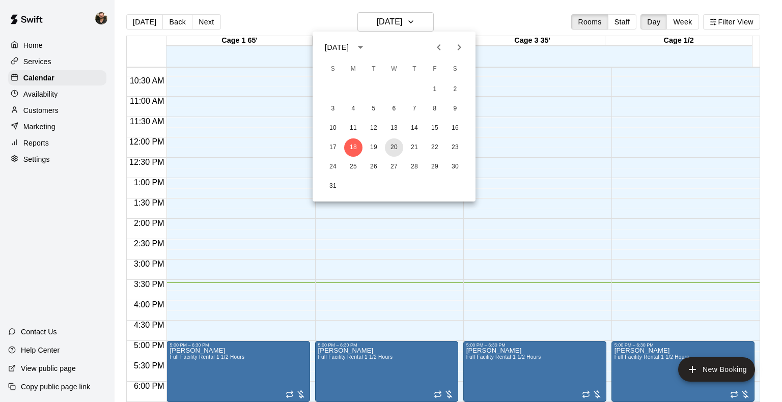
click at [393, 151] on button "20" at bounding box center [394, 148] width 18 height 18
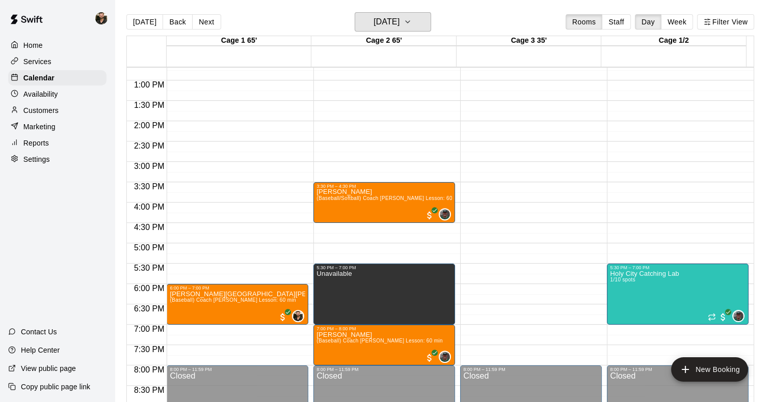
scroll to position [520, 0]
